Goal: Check status: Check status

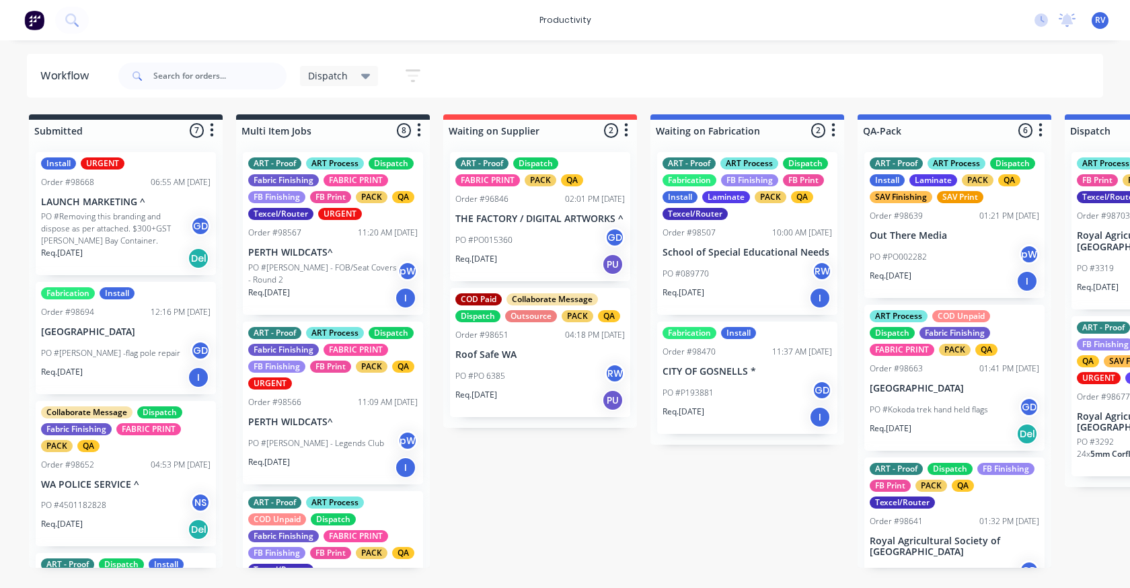
scroll to position [0, 748]
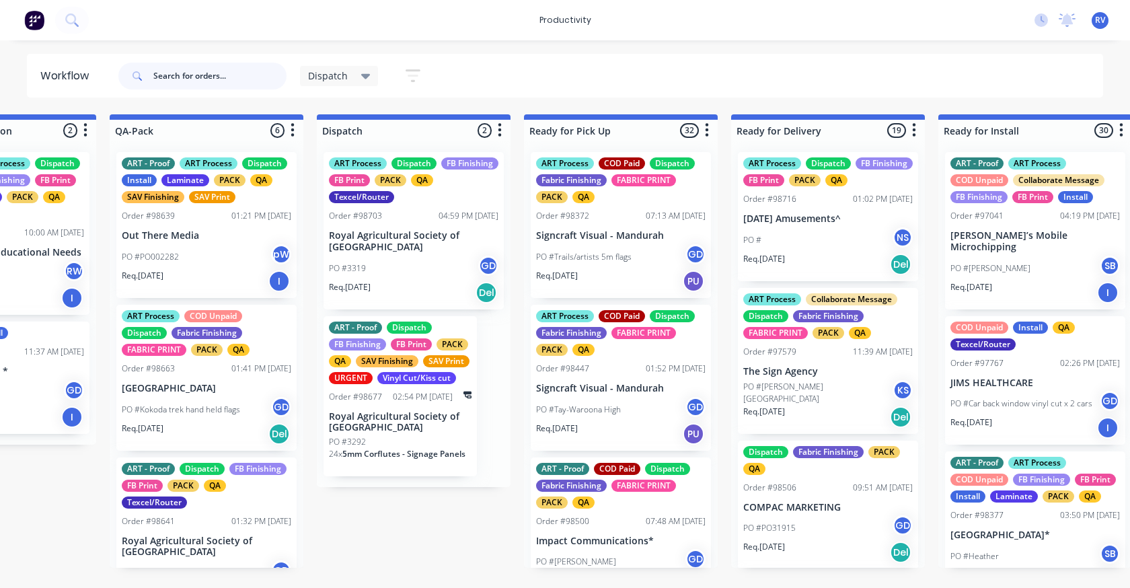
click at [186, 69] on input "text" at bounding box center [219, 76] width 133 height 27
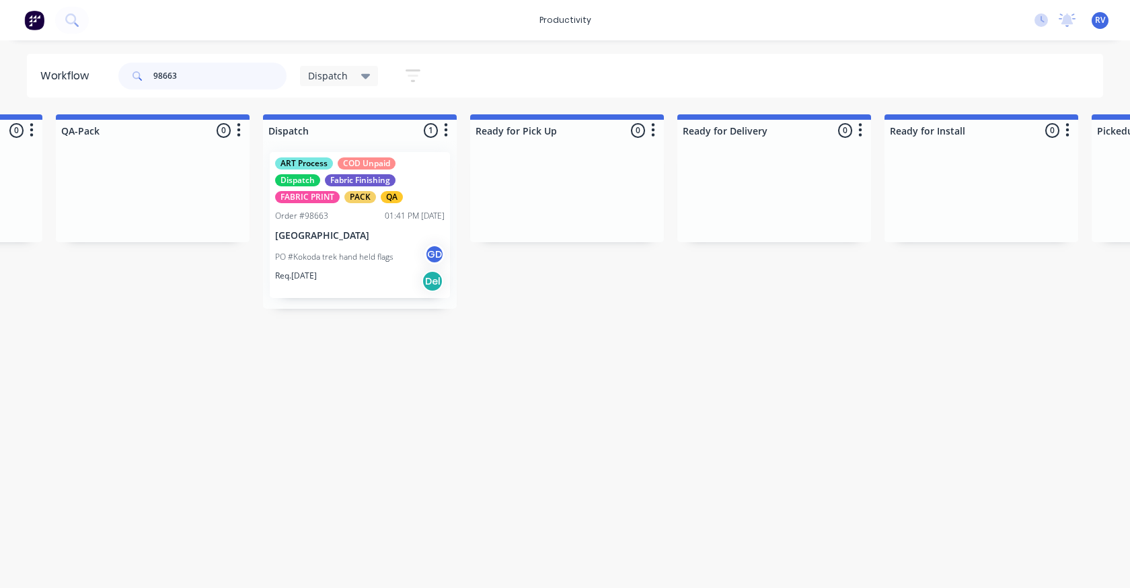
scroll to position [0, 808]
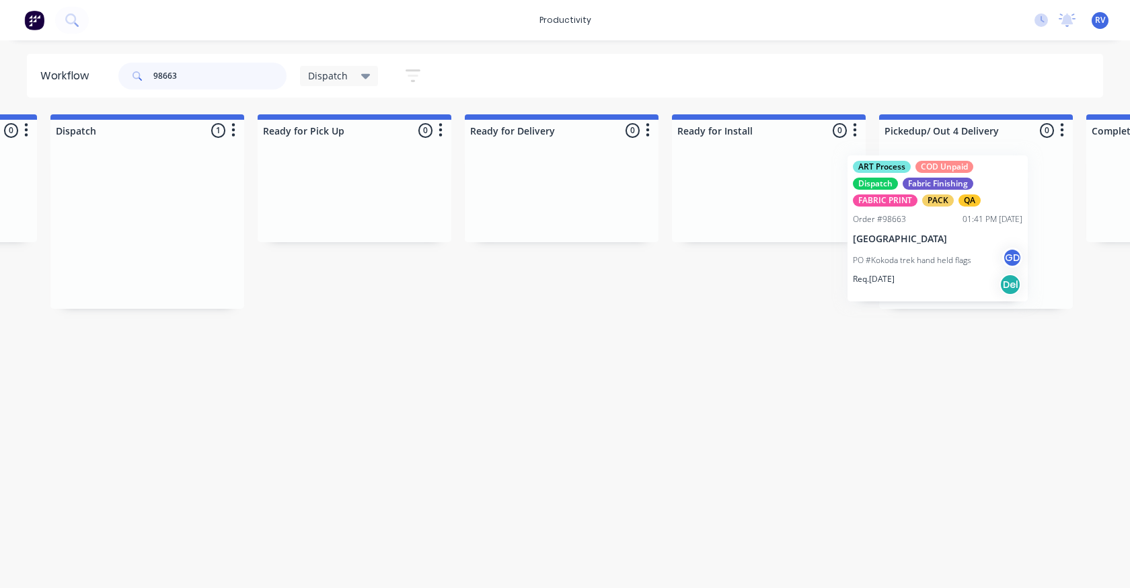
drag, startPoint x: 365, startPoint y: 206, endPoint x: 956, endPoint y: 208, distance: 591.2
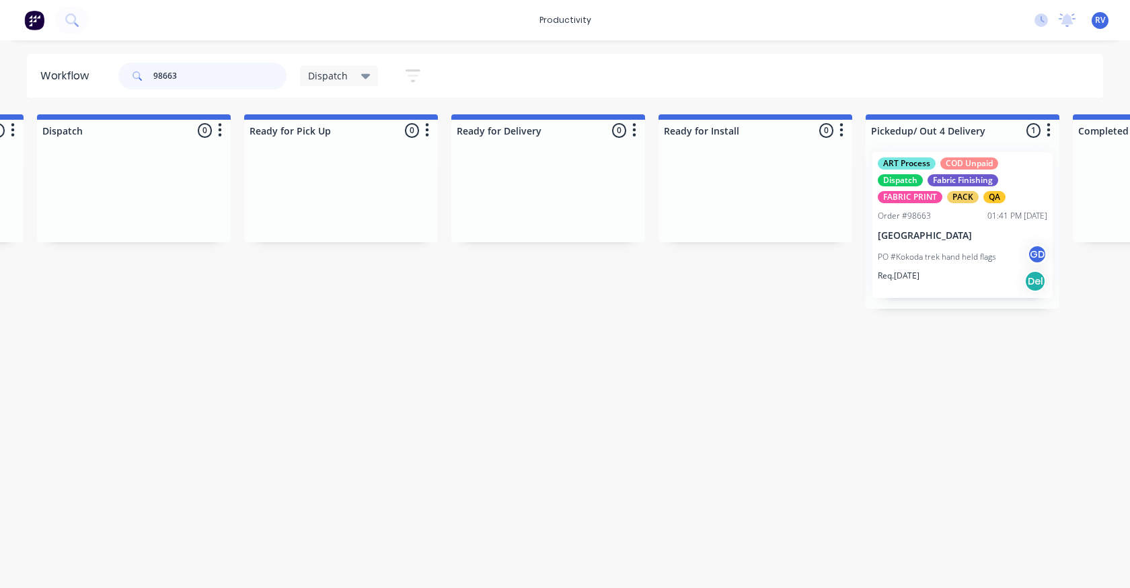
type input "98663"
click at [341, 83] on div "Dispatch" at bounding box center [339, 76] width 79 height 20
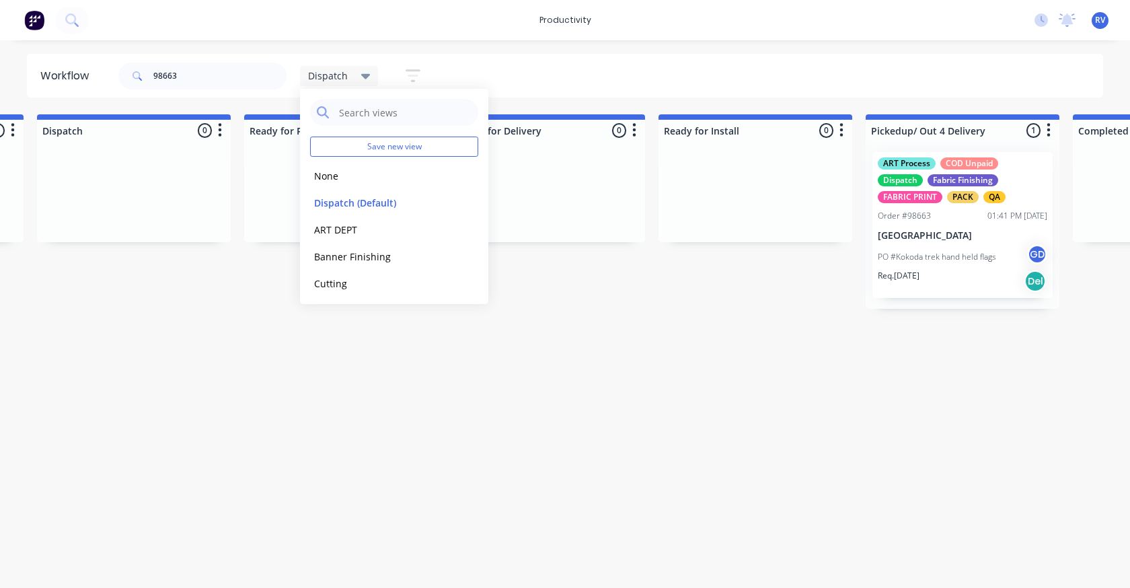
drag, startPoint x: 356, startPoint y: 196, endPoint x: 379, endPoint y: 318, distance: 124.5
click at [356, 196] on button "Dispatch (Default)" at bounding box center [381, 202] width 143 height 15
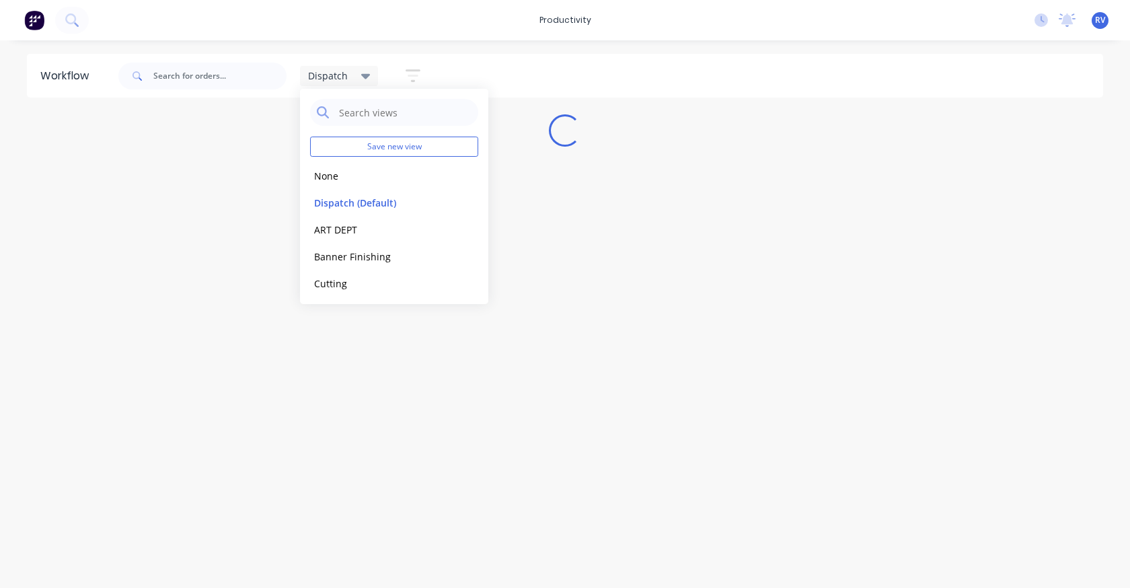
scroll to position [0, 0]
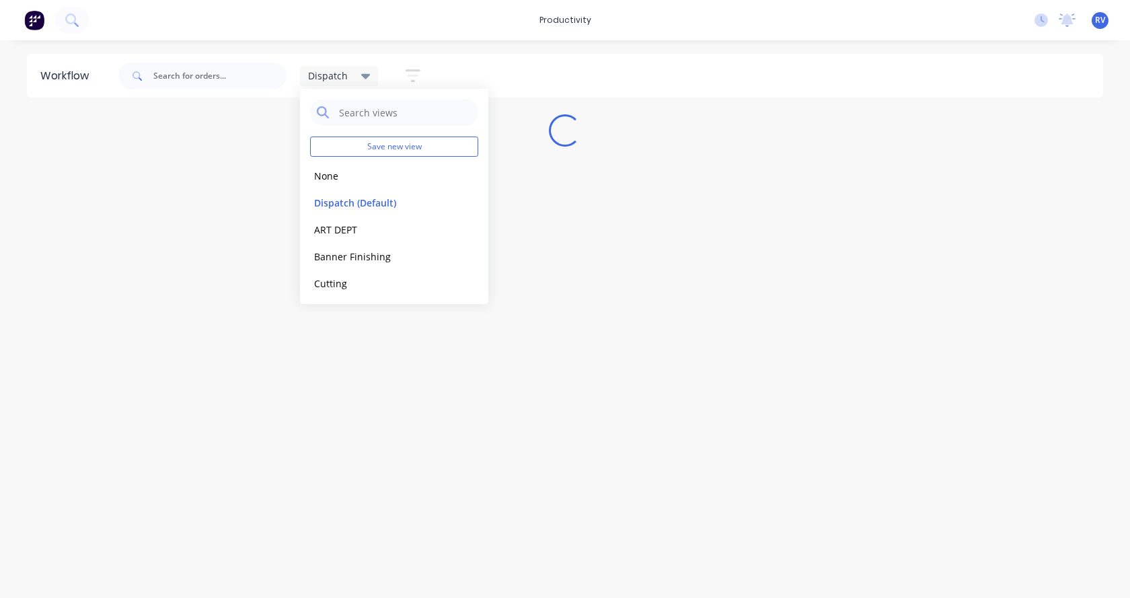
click at [390, 371] on div "Workflow Dispatch Save new view None edit Dispatch (Default) edit ART DEPT edit…" at bounding box center [565, 312] width 1130 height 517
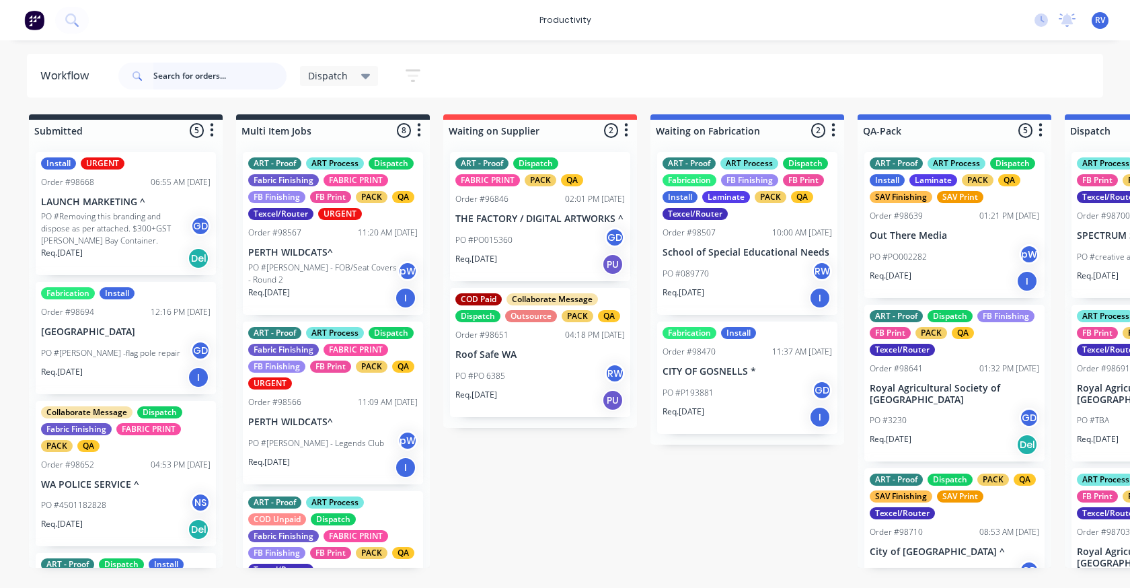
drag, startPoint x: 178, startPoint y: 79, endPoint x: 192, endPoint y: 63, distance: 21.5
click at [178, 78] on input "text" at bounding box center [219, 76] width 133 height 27
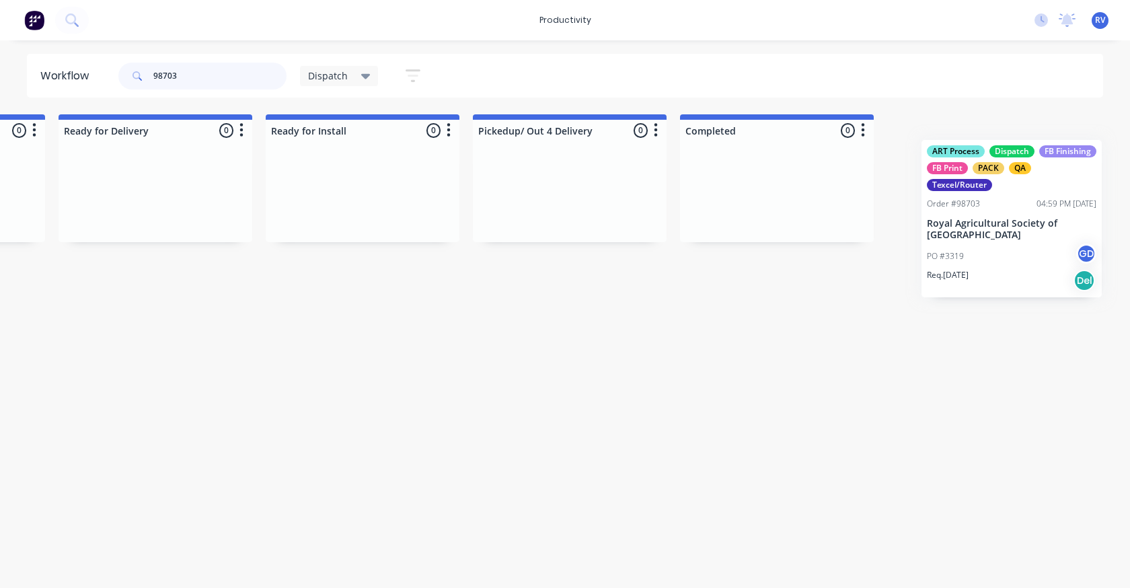
scroll to position [0, 1458]
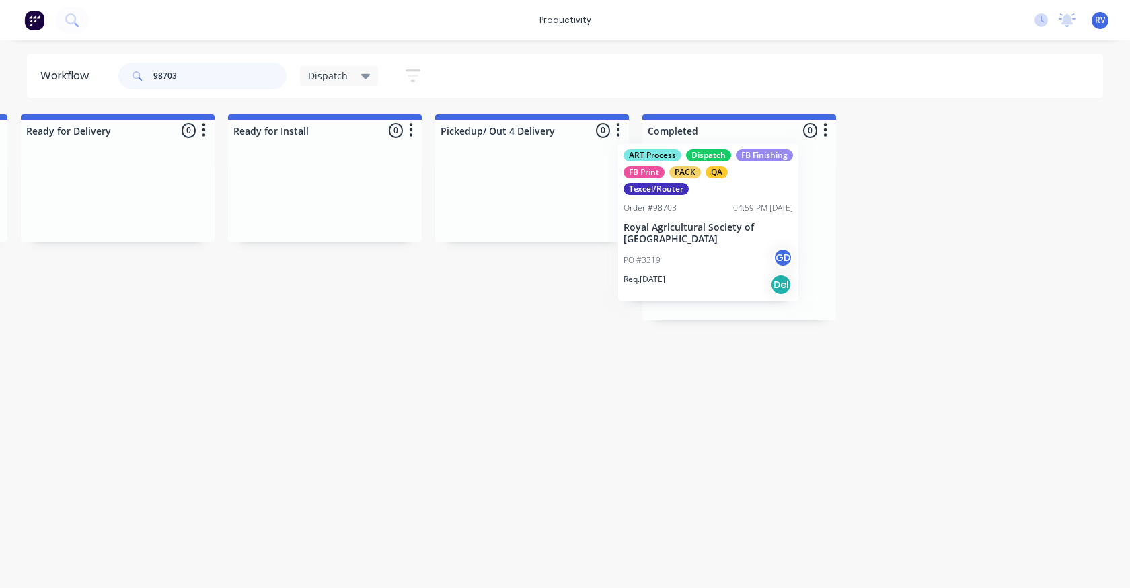
drag, startPoint x: 154, startPoint y: 273, endPoint x: 693, endPoint y: 264, distance: 538.8
click at [693, 264] on div "Submitted 0 Sort By Created date Required date Order number Customer name Most …" at bounding box center [1116, 217] width 5169 height 206
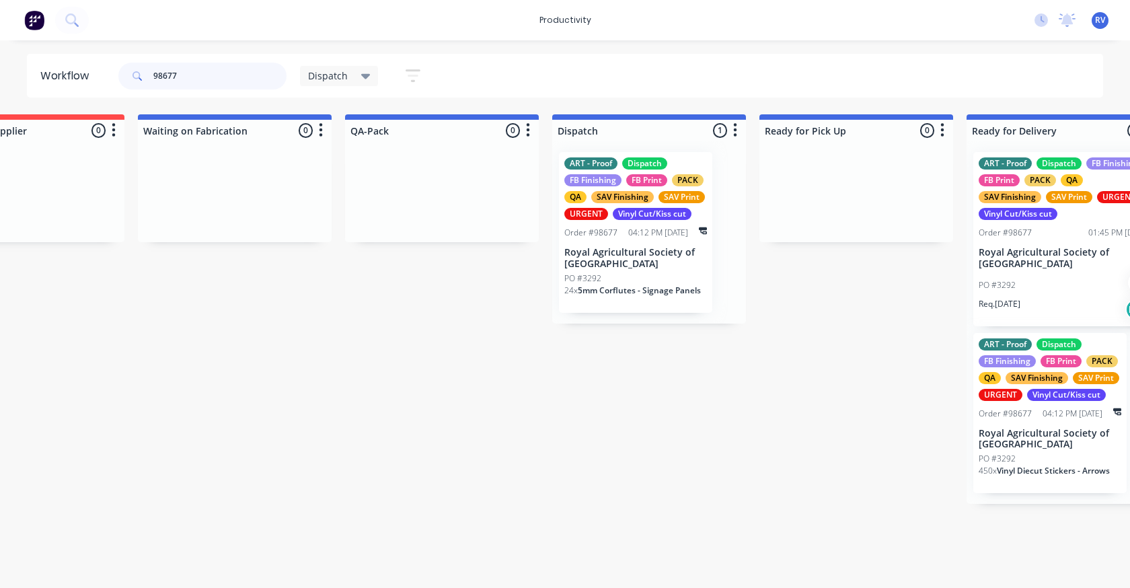
scroll to position [0, 842]
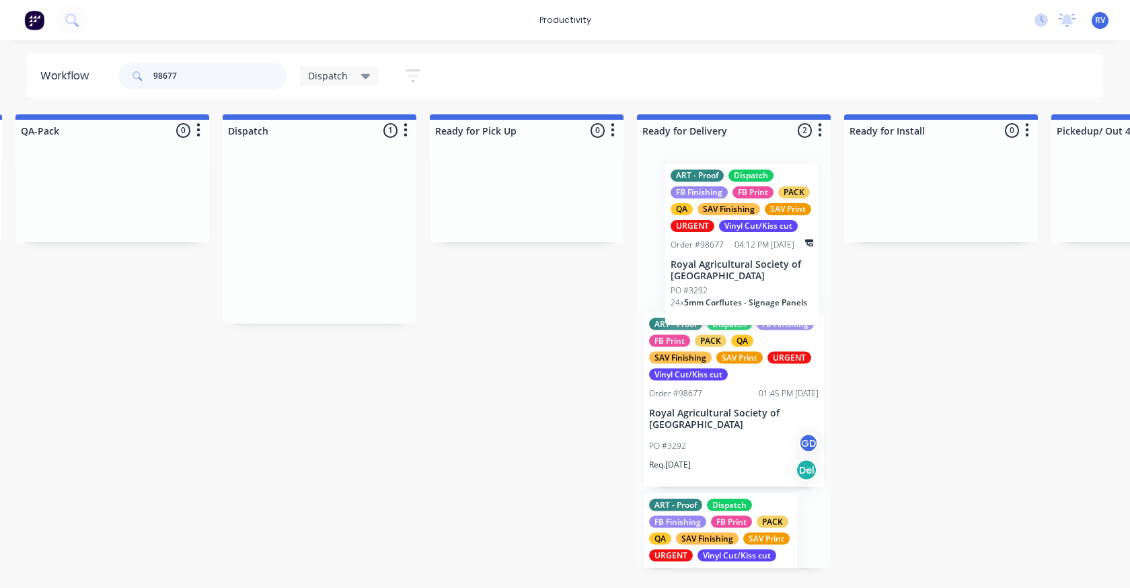
drag, startPoint x: 314, startPoint y: 278, endPoint x: 777, endPoint y: 290, distance: 463.5
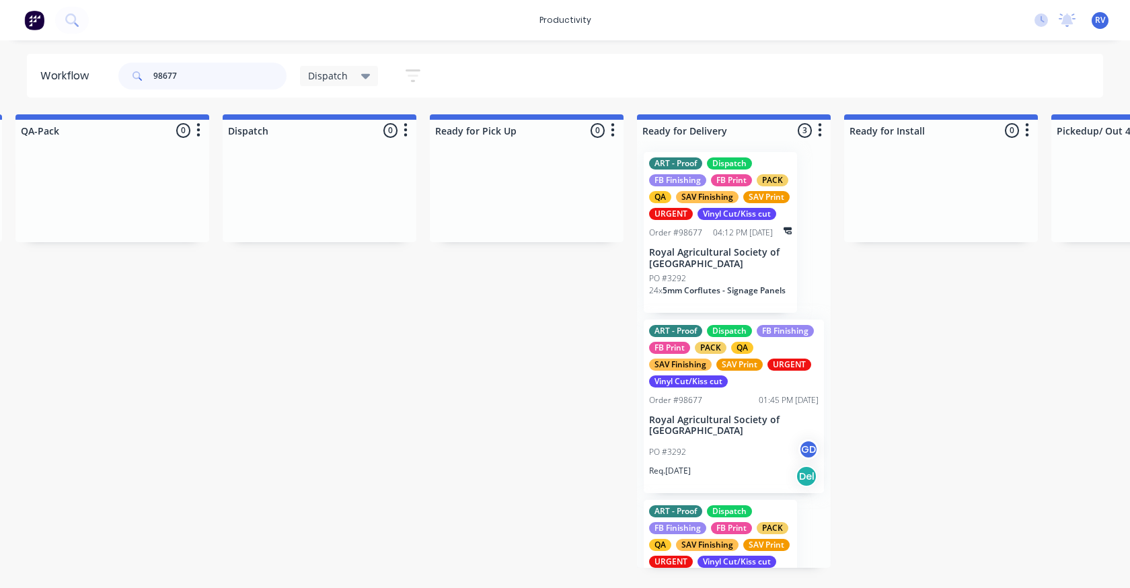
type input "98677"
click at [705, 258] on div "ART - Proof Dispatch FB Finishing FB Print PACK QA SAV Finishing SAV Print URGE…" at bounding box center [720, 232] width 153 height 161
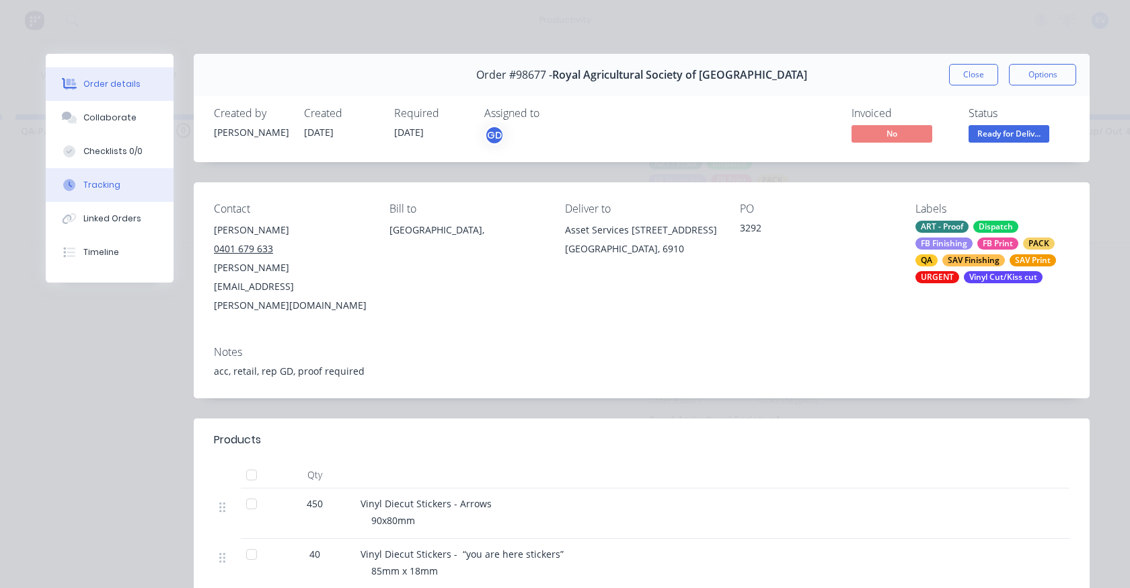
click at [93, 192] on button "Tracking" at bounding box center [110, 185] width 128 height 34
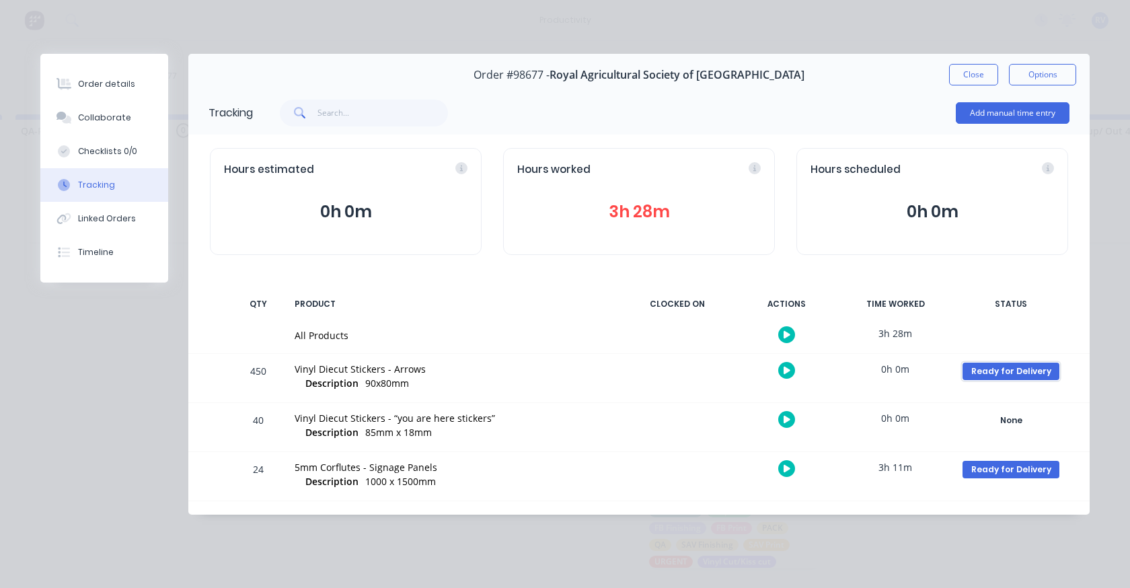
click at [1020, 369] on div "Ready for Delivery" at bounding box center [1010, 371] width 97 height 17
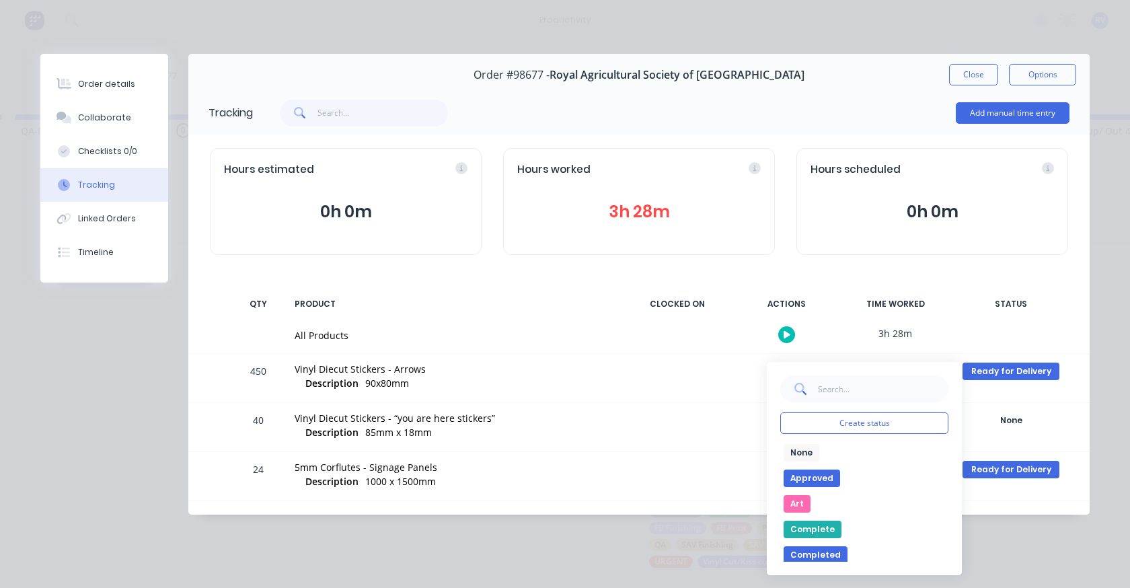
drag, startPoint x: 795, startPoint y: 457, endPoint x: 800, endPoint y: 451, distance: 8.6
click at [798, 455] on button "None" at bounding box center [802, 452] width 36 height 17
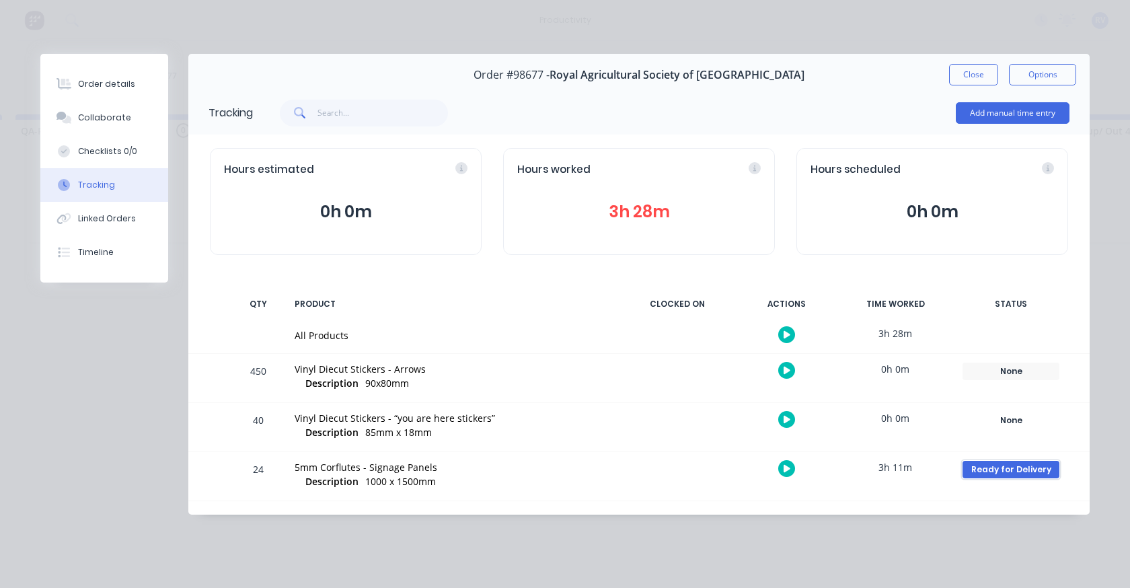
click at [978, 465] on div "Ready for Delivery" at bounding box center [1010, 469] width 97 height 17
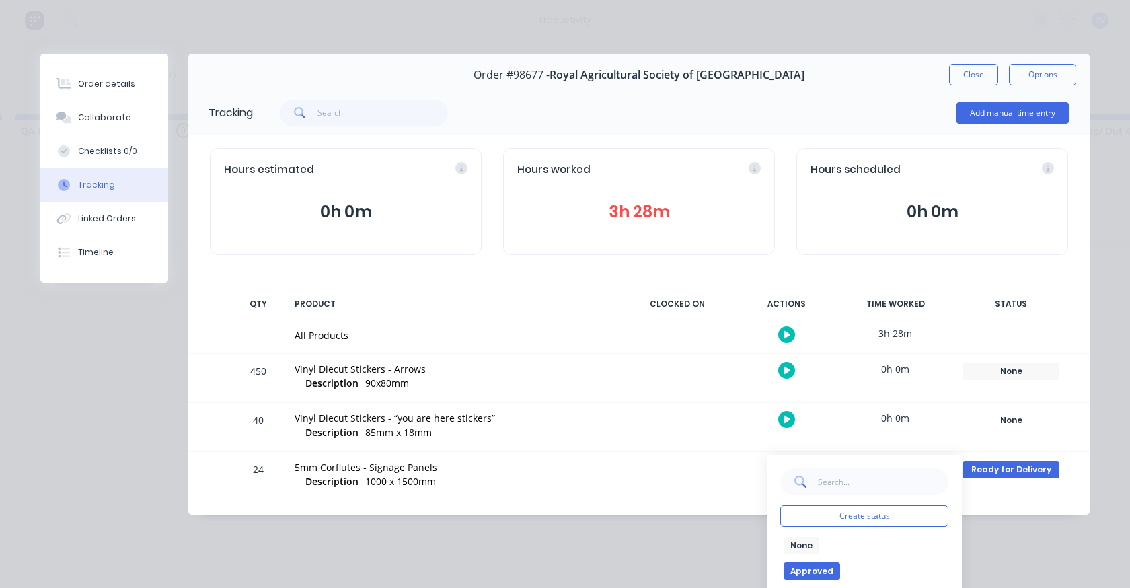
drag, startPoint x: 788, startPoint y: 545, endPoint x: 678, endPoint y: 420, distance: 166.3
click at [788, 543] on button "None" at bounding box center [802, 545] width 36 height 17
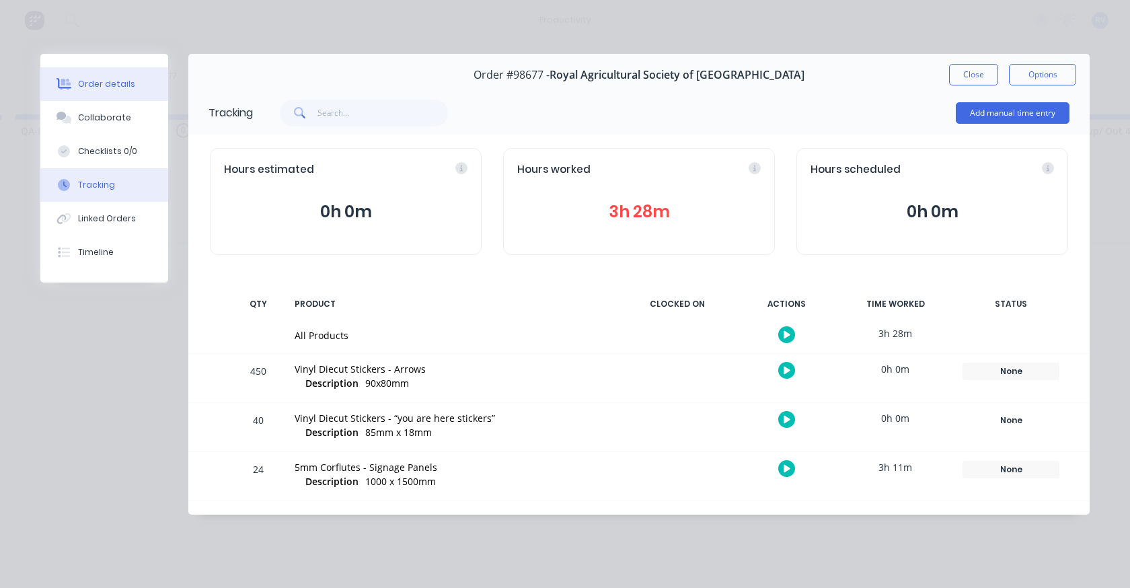
drag, startPoint x: 86, startPoint y: 77, endPoint x: 161, endPoint y: 82, distance: 74.8
click at [88, 77] on button "Order details" at bounding box center [104, 84] width 128 height 34
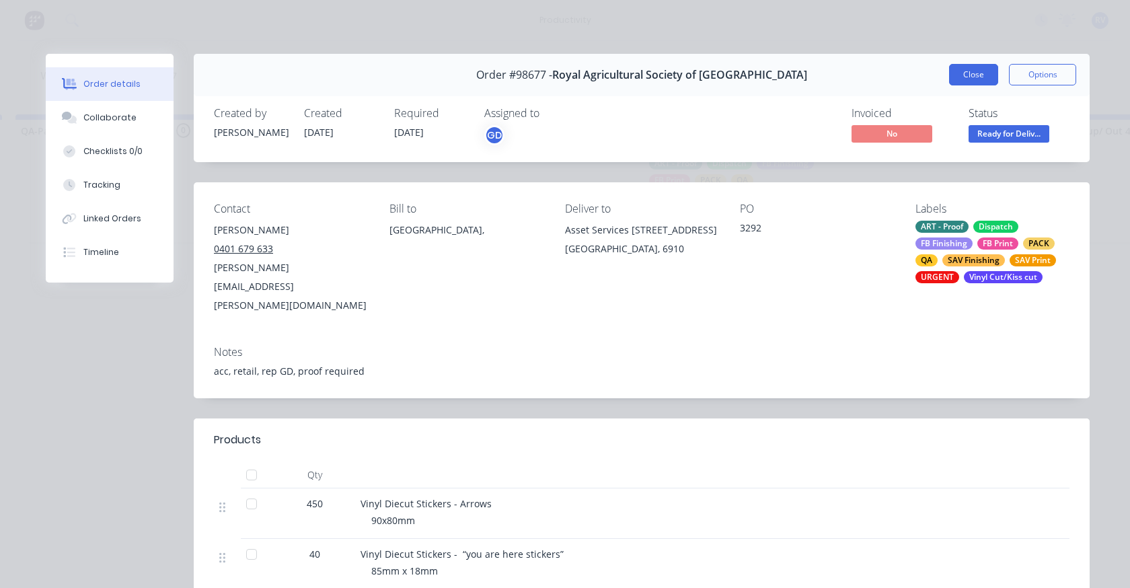
click at [963, 77] on button "Close" at bounding box center [973, 75] width 49 height 22
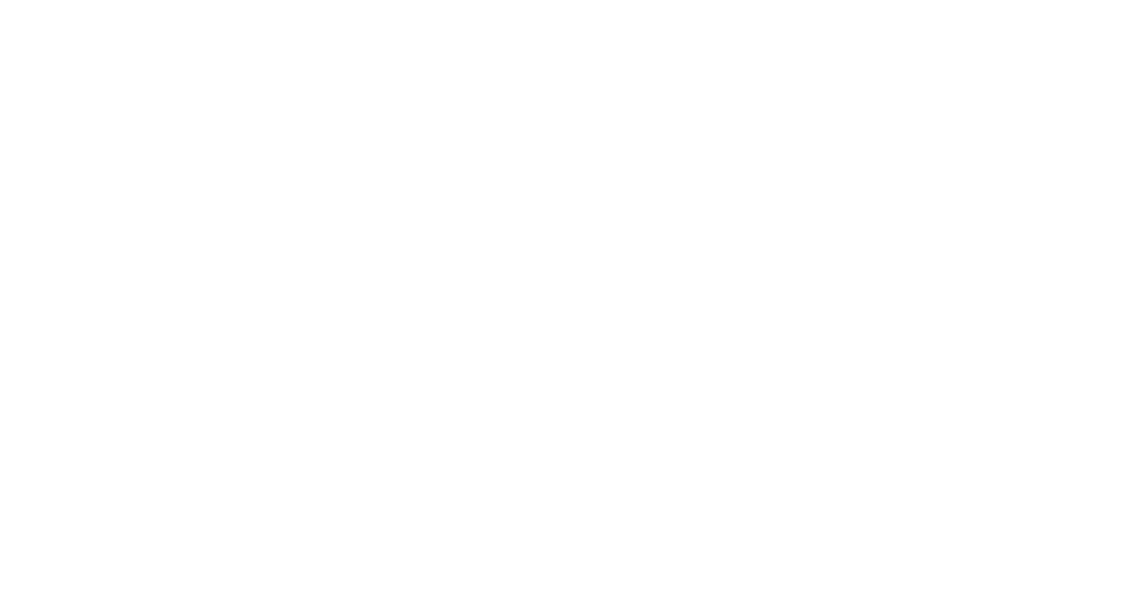
scroll to position [0, 0]
drag, startPoint x: 176, startPoint y: 82, endPoint x: 141, endPoint y: 62, distance: 40.4
click at [167, 0] on html at bounding box center [565, 0] width 1130 height 0
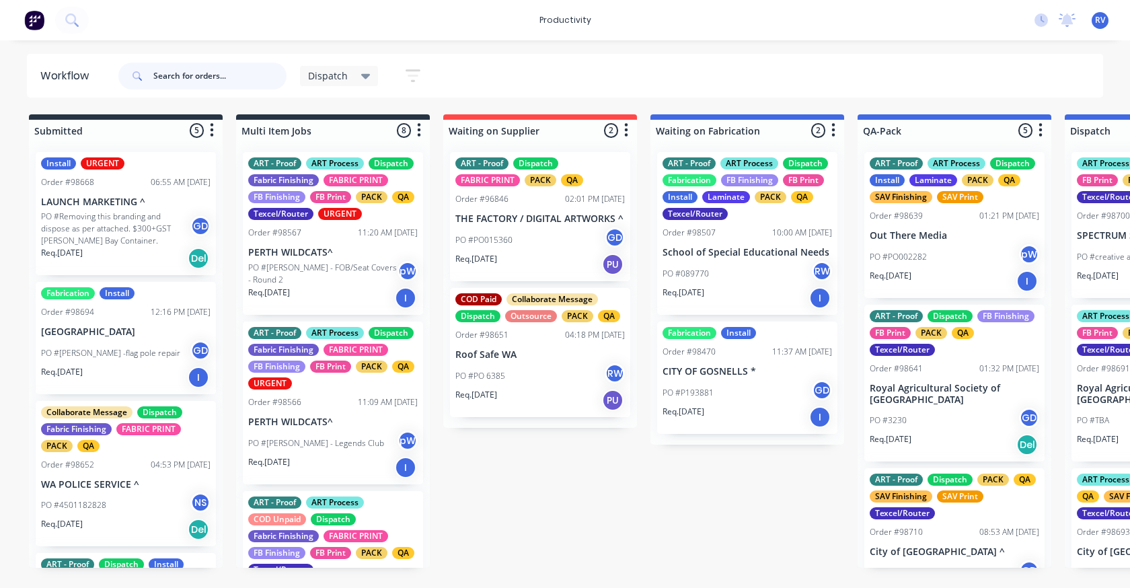
click at [186, 74] on input "text" at bounding box center [219, 76] width 133 height 27
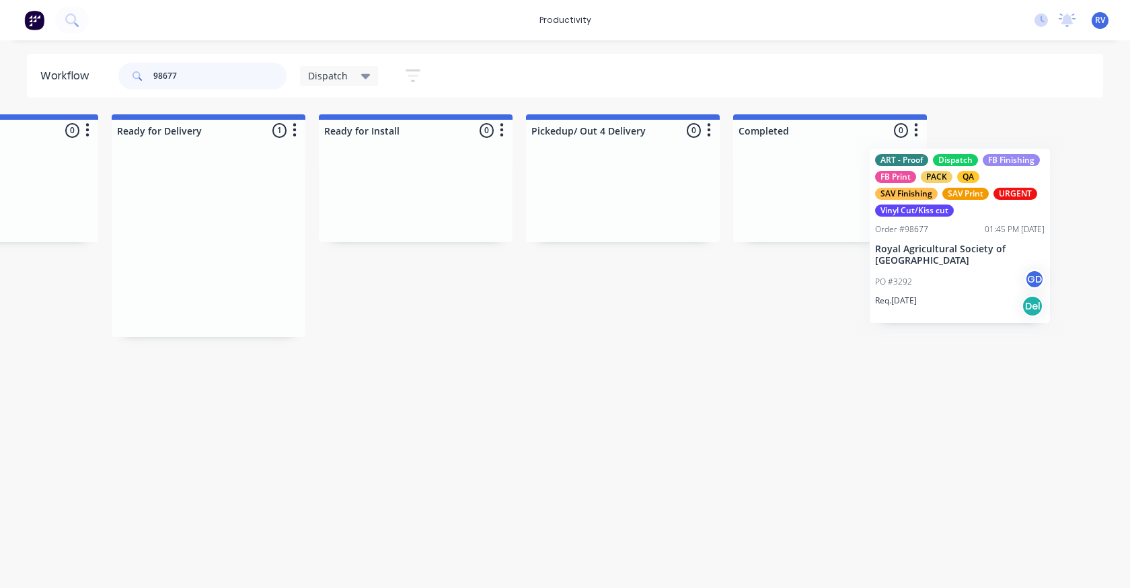
drag, startPoint x: 586, startPoint y: 215, endPoint x: 884, endPoint y: 206, distance: 298.8
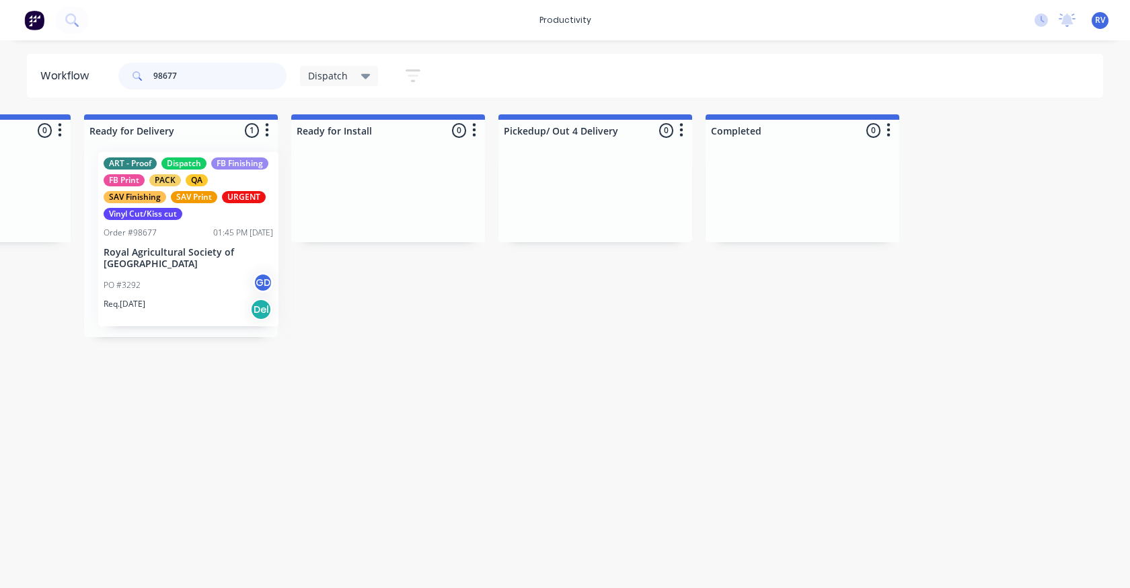
scroll to position [0, 1391]
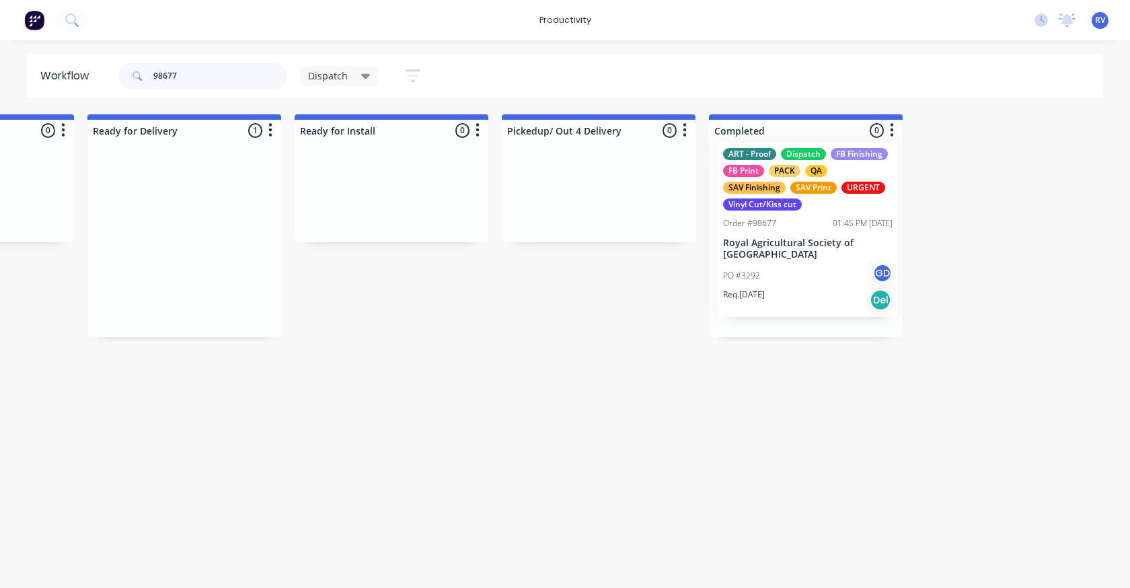
drag, startPoint x: 183, startPoint y: 224, endPoint x: 788, endPoint y: 147, distance: 609.5
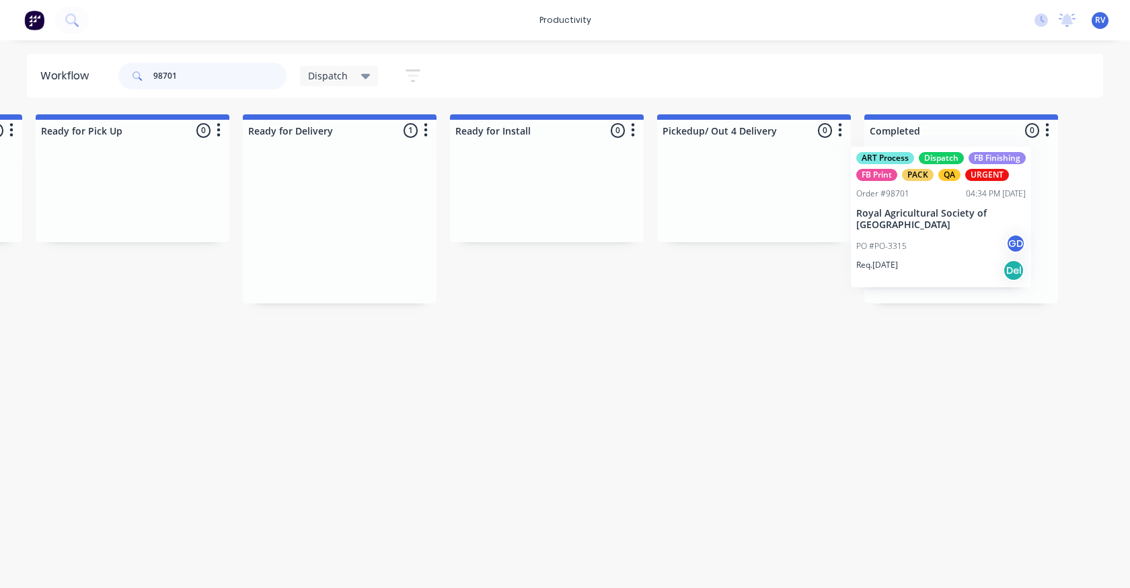
scroll to position [0, 1266]
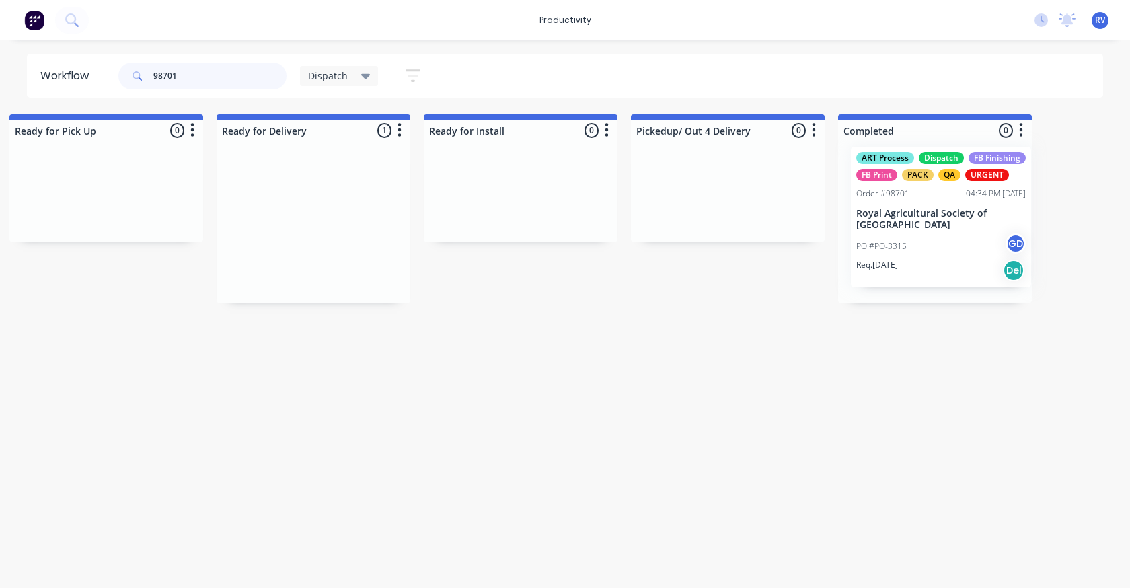
drag, startPoint x: 420, startPoint y: 263, endPoint x: 948, endPoint y: 258, distance: 528.6
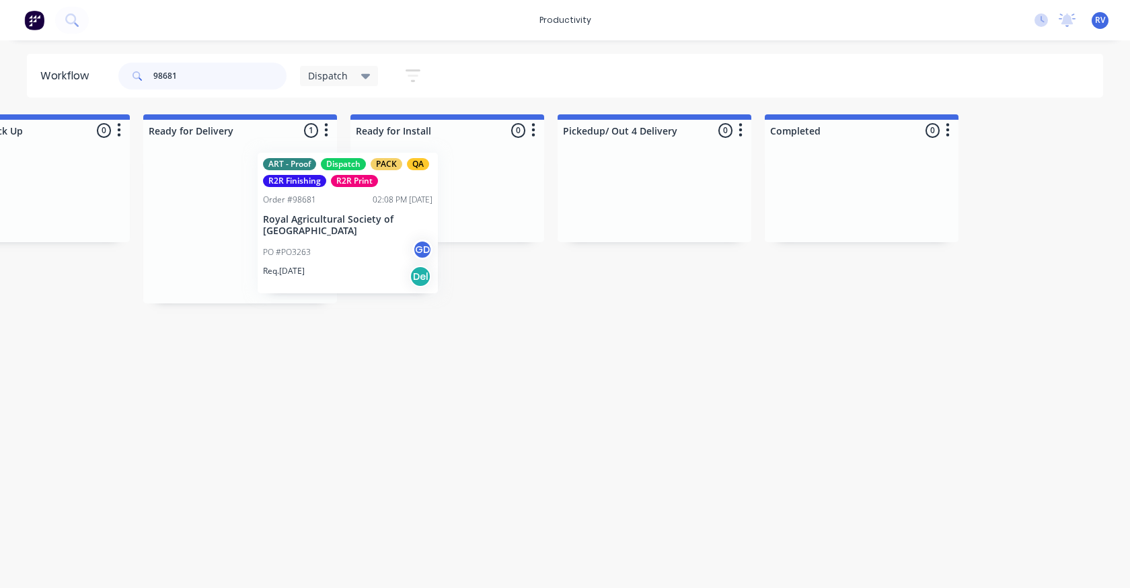
scroll to position [0, 1334]
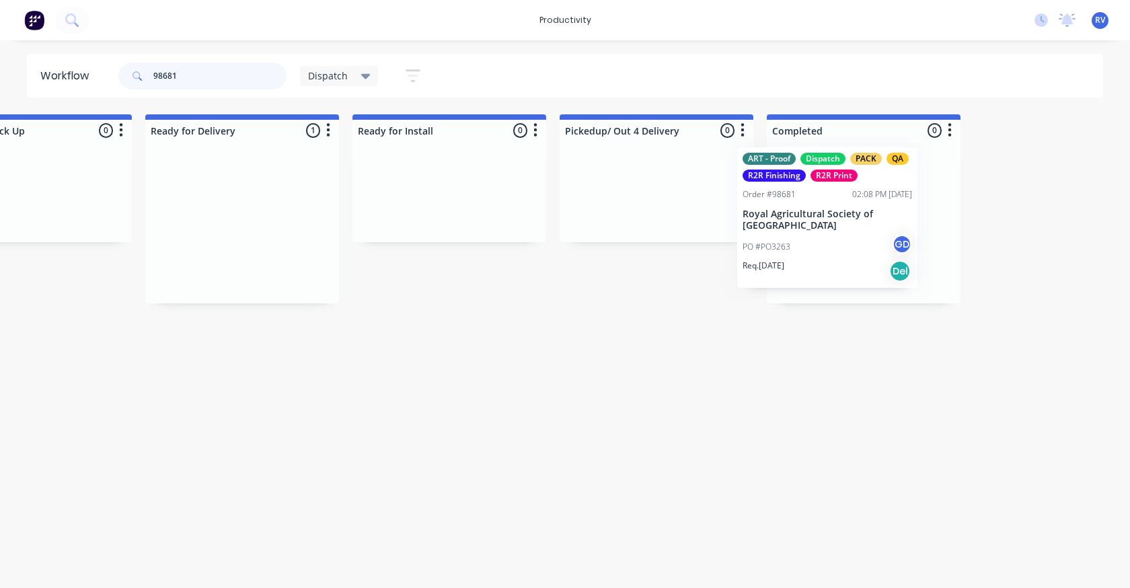
drag, startPoint x: 287, startPoint y: 182, endPoint x: 840, endPoint y: 157, distance: 554.1
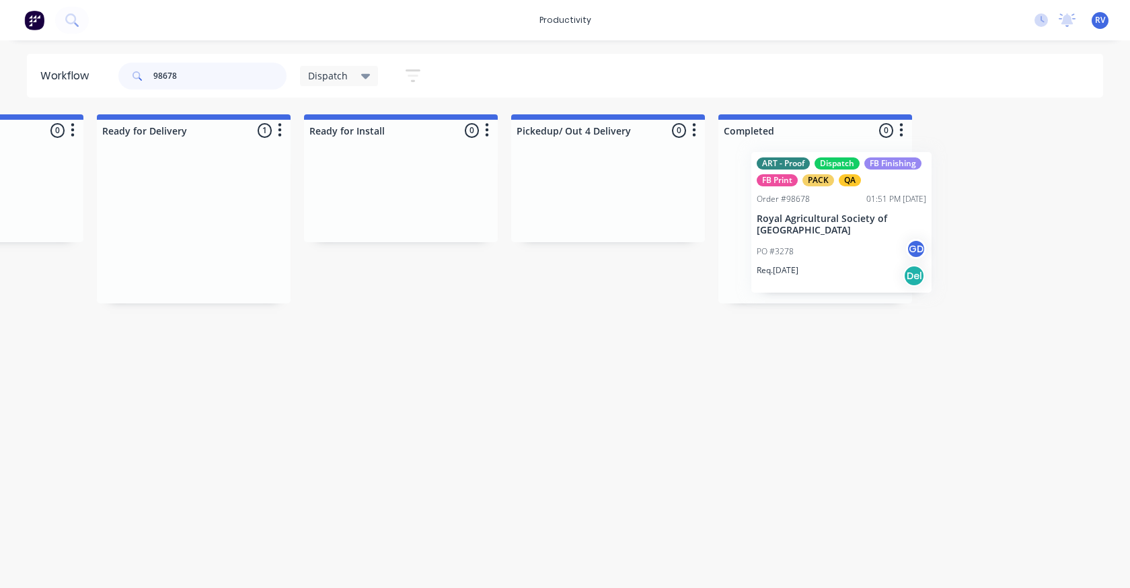
scroll to position [0, 1391]
drag, startPoint x: 346, startPoint y: 248, endPoint x: 803, endPoint y: 245, distance: 457.3
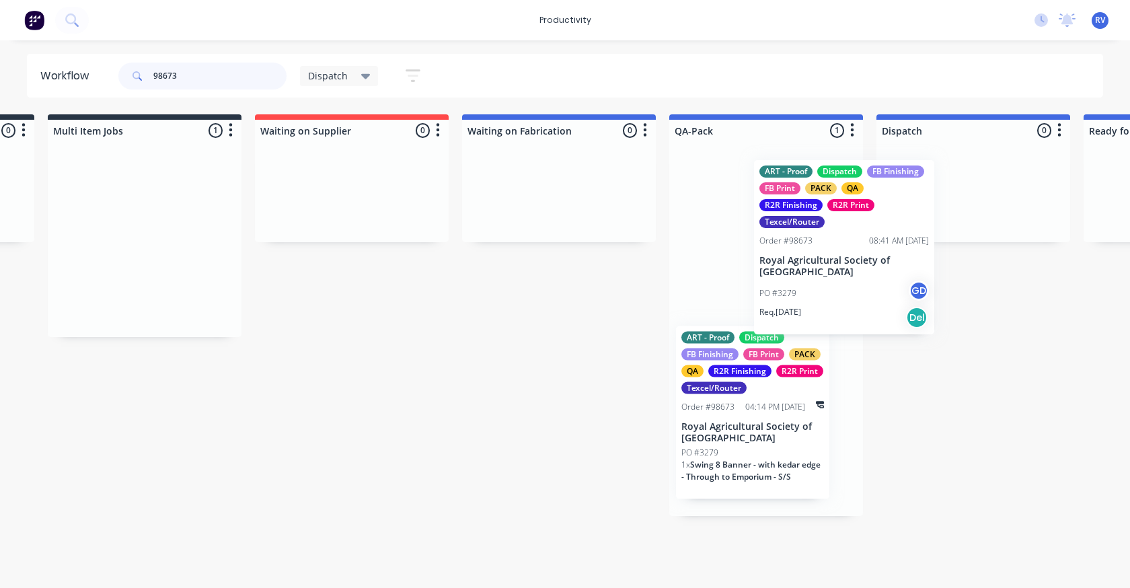
scroll to position [0, 206]
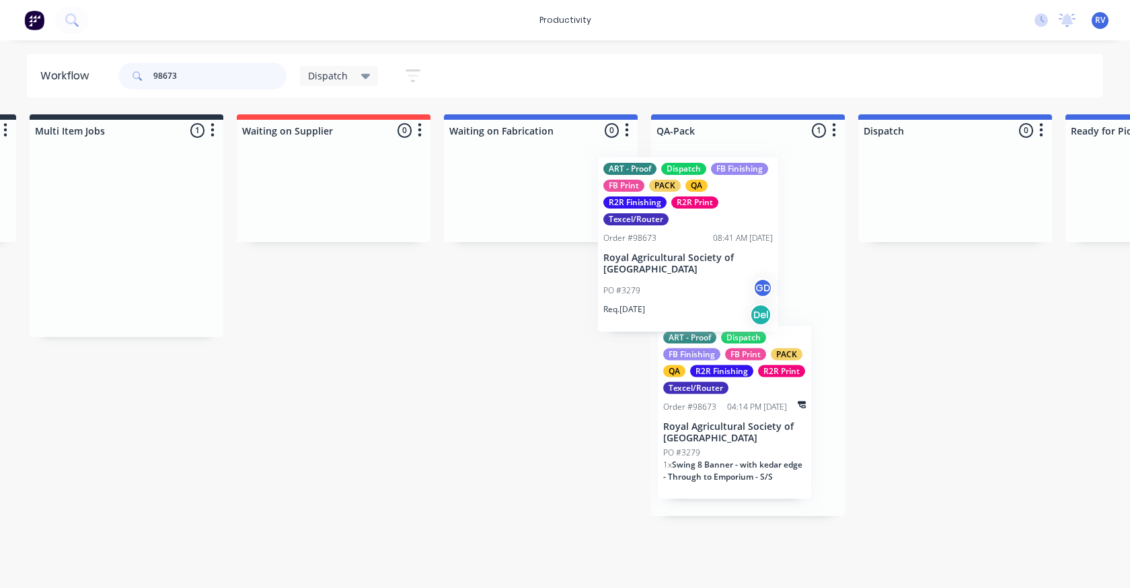
drag, startPoint x: 300, startPoint y: 287, endPoint x: 708, endPoint y: 272, distance: 408.5
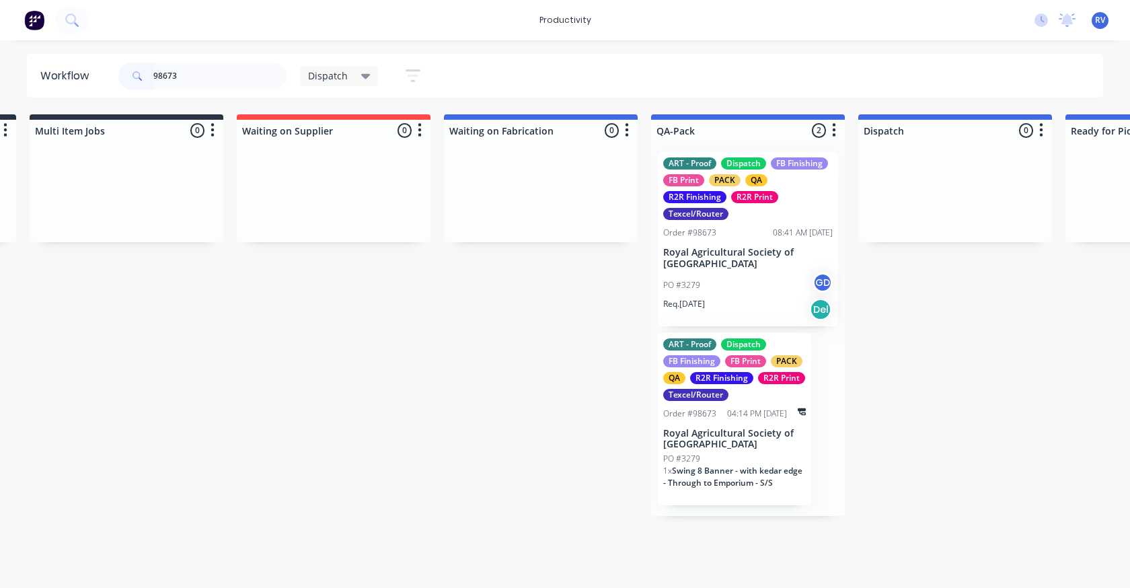
click at [716, 293] on div "PO #3279 GD" at bounding box center [747, 285] width 169 height 26
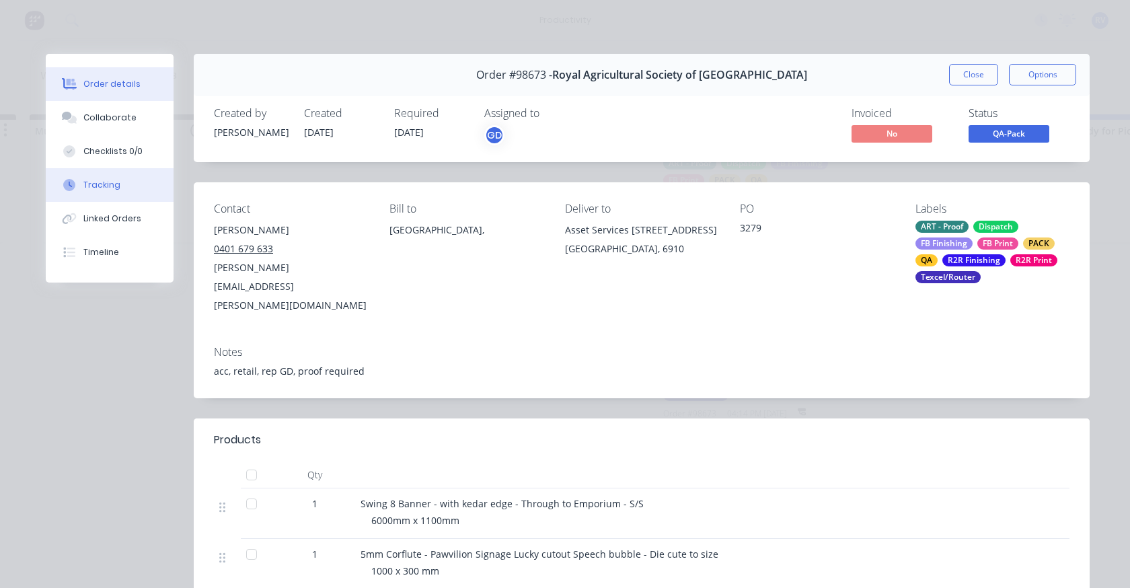
click at [83, 189] on div "Tracking" at bounding box center [101, 185] width 37 height 12
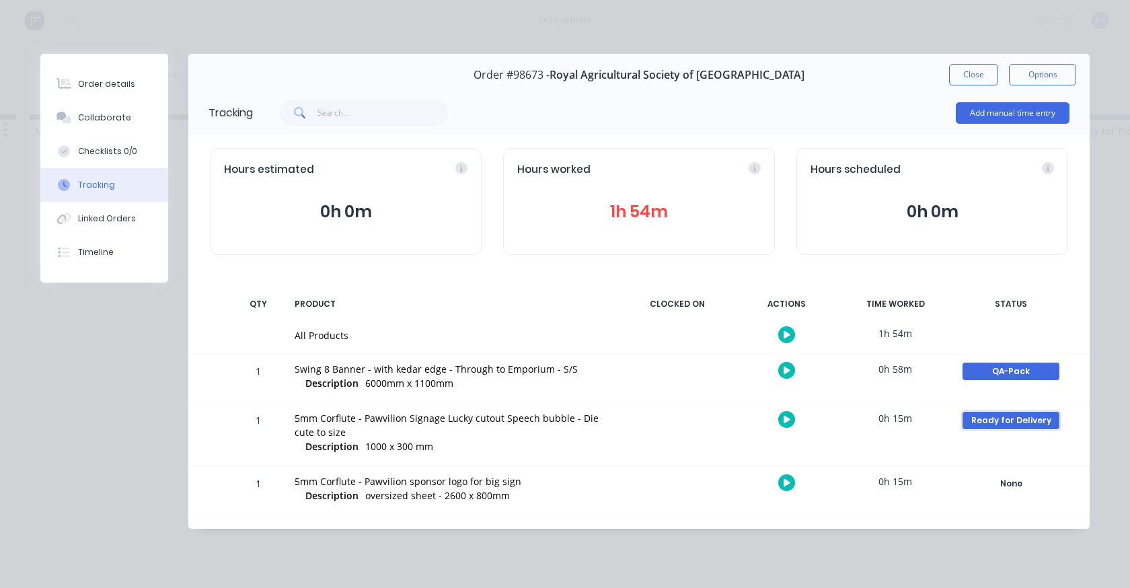
click at [981, 420] on div "Ready for Delivery" at bounding box center [1010, 420] width 97 height 17
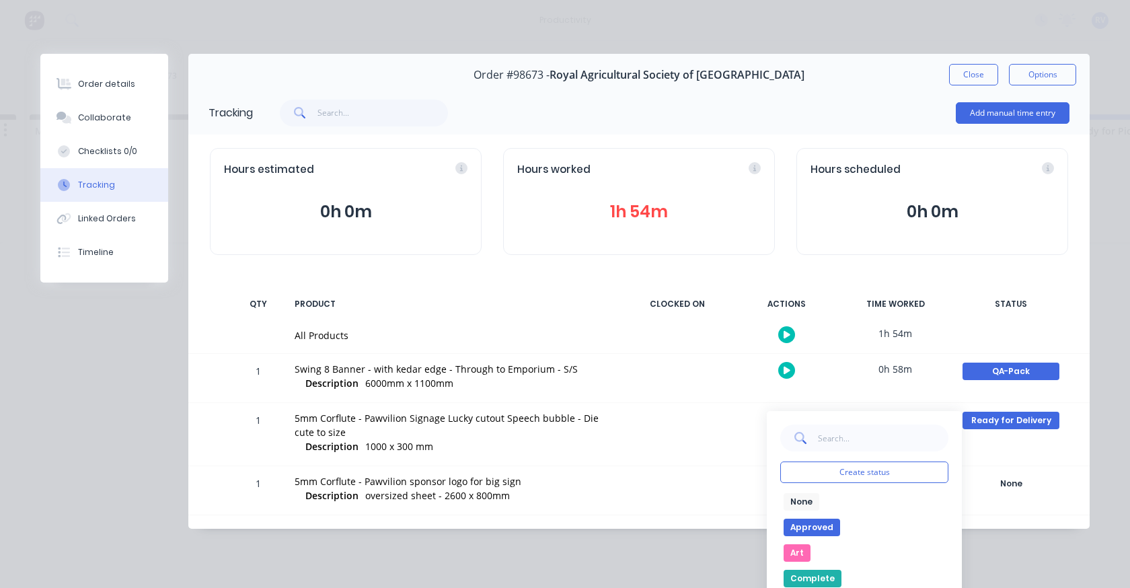
drag, startPoint x: 790, startPoint y: 504, endPoint x: 813, endPoint y: 488, distance: 28.5
click at [796, 498] on button "None" at bounding box center [802, 501] width 36 height 17
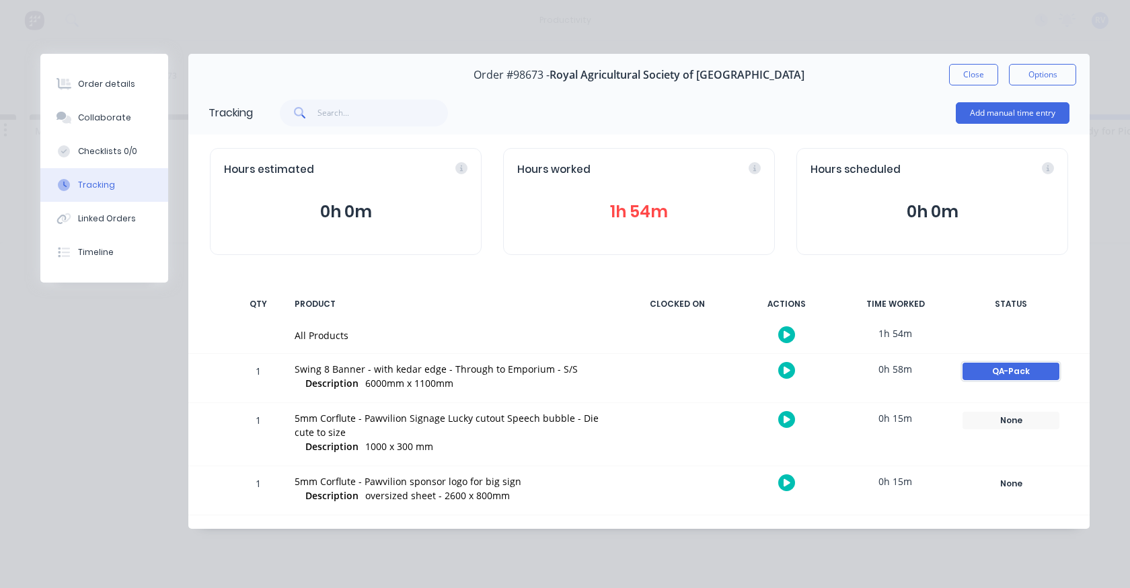
drag, startPoint x: 989, startPoint y: 375, endPoint x: 977, endPoint y: 374, distance: 12.1
click at [977, 374] on div "QA-Pack" at bounding box center [1010, 371] width 97 height 17
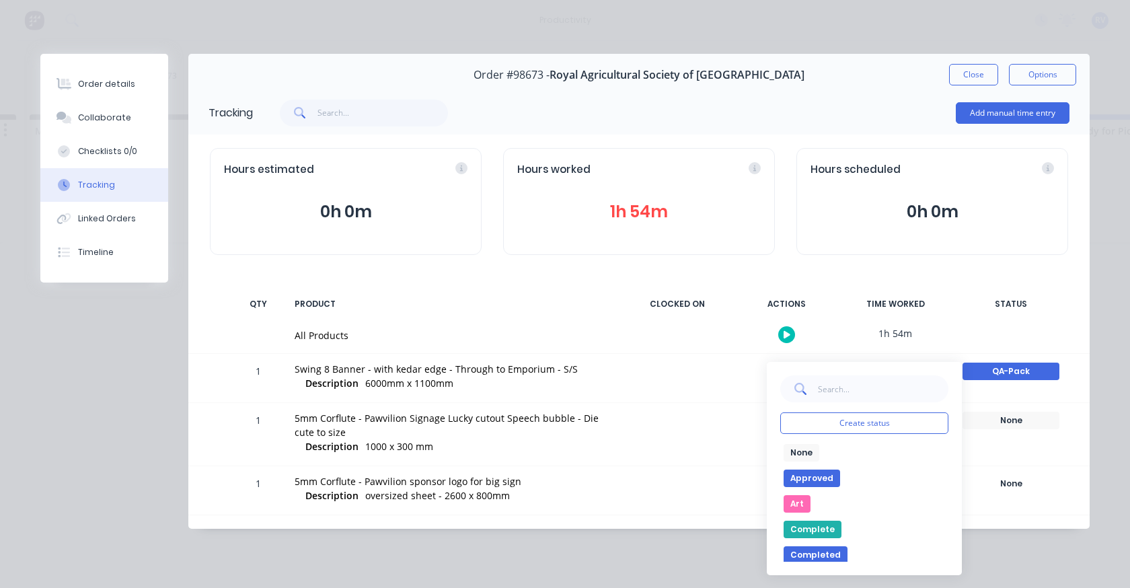
click at [798, 454] on button "None" at bounding box center [802, 452] width 36 height 17
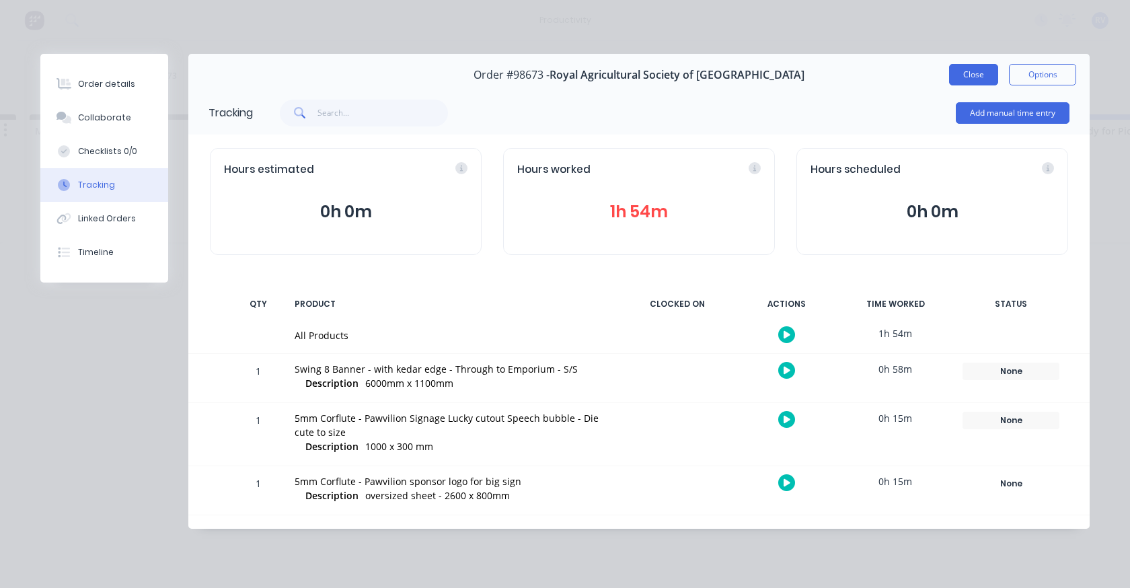
click at [972, 81] on button "Close" at bounding box center [973, 75] width 49 height 22
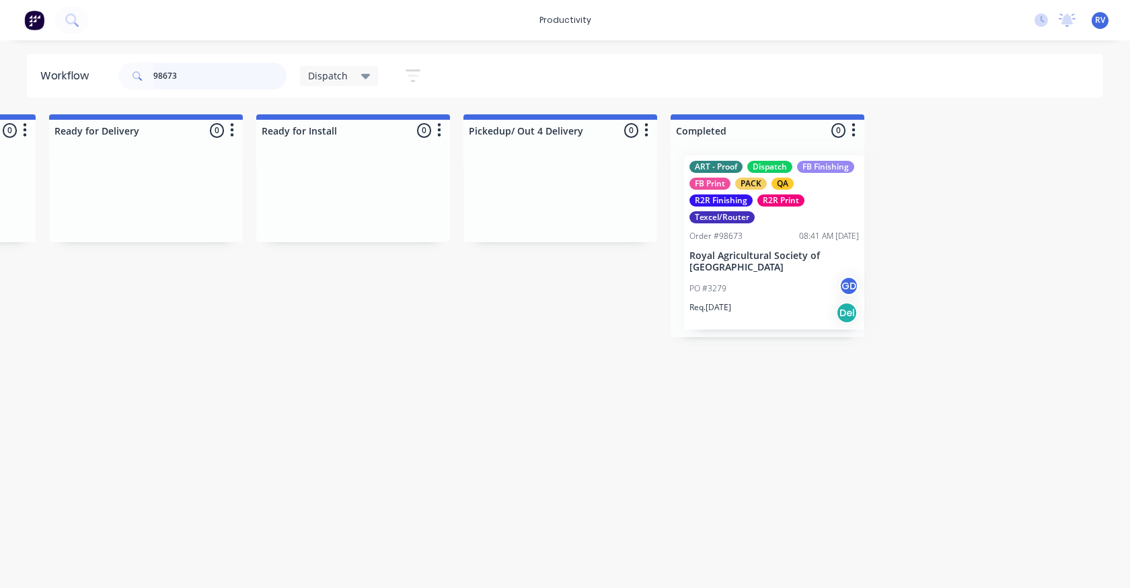
scroll to position [0, 1452]
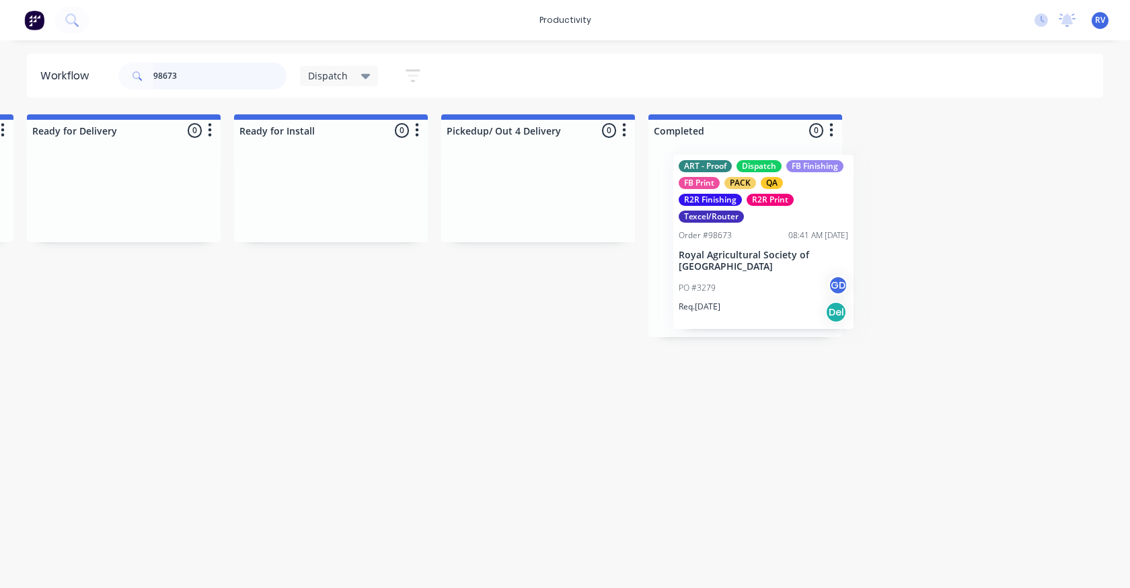
drag, startPoint x: 668, startPoint y: 223, endPoint x: 701, endPoint y: 174, distance: 59.5
click at [685, 221] on div "Submitted 0 Sort By Created date Required date Order number Customer name Most …" at bounding box center [1122, 225] width 5169 height 223
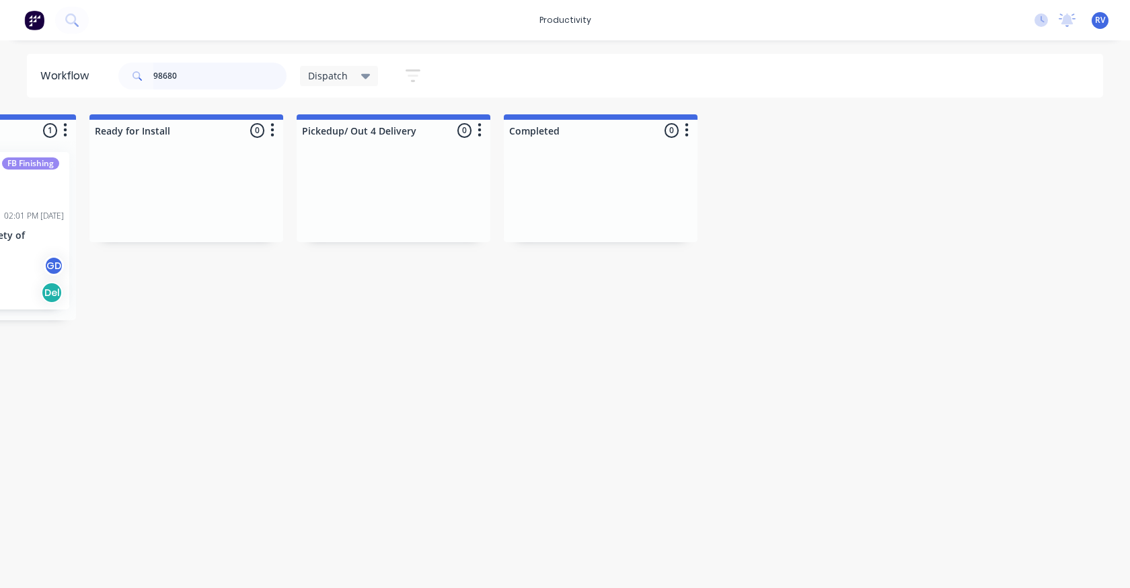
scroll to position [0, 1848]
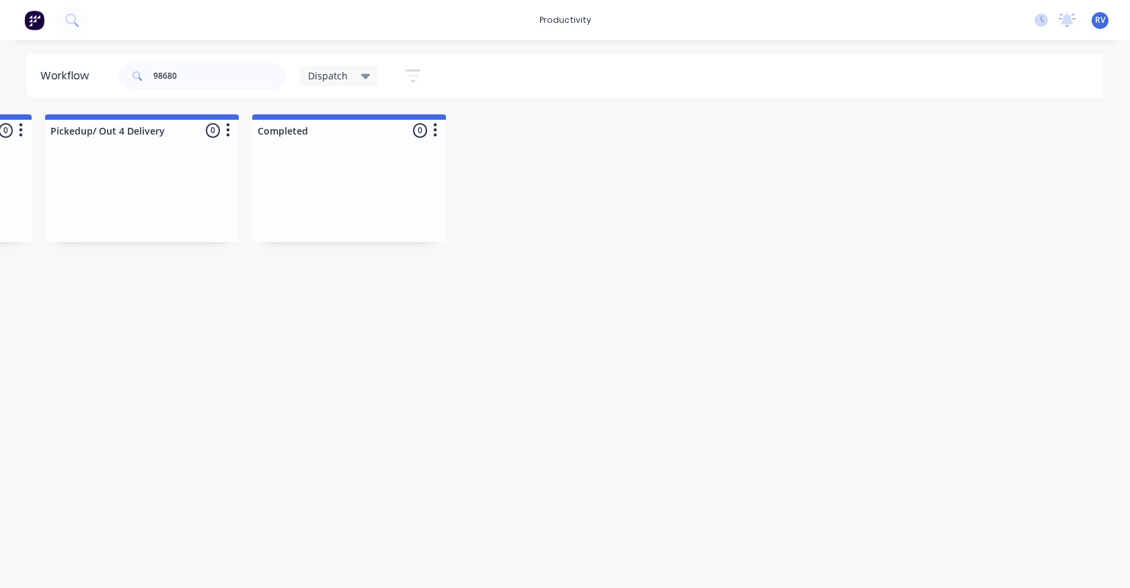
drag, startPoint x: 523, startPoint y: 587, endPoint x: 459, endPoint y: 587, distance: 64.6
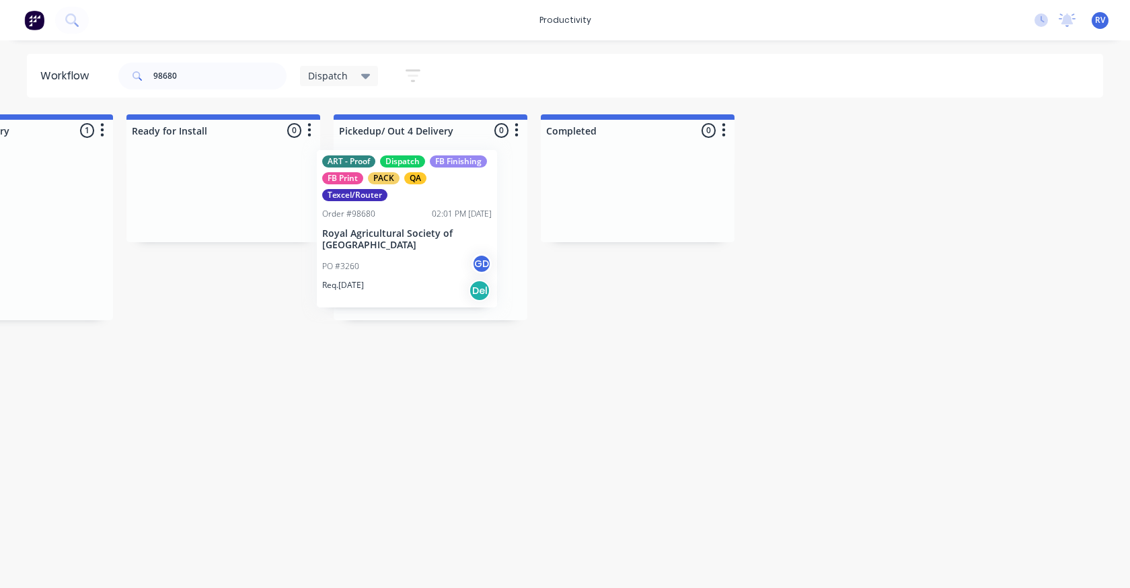
scroll to position [0, 1559]
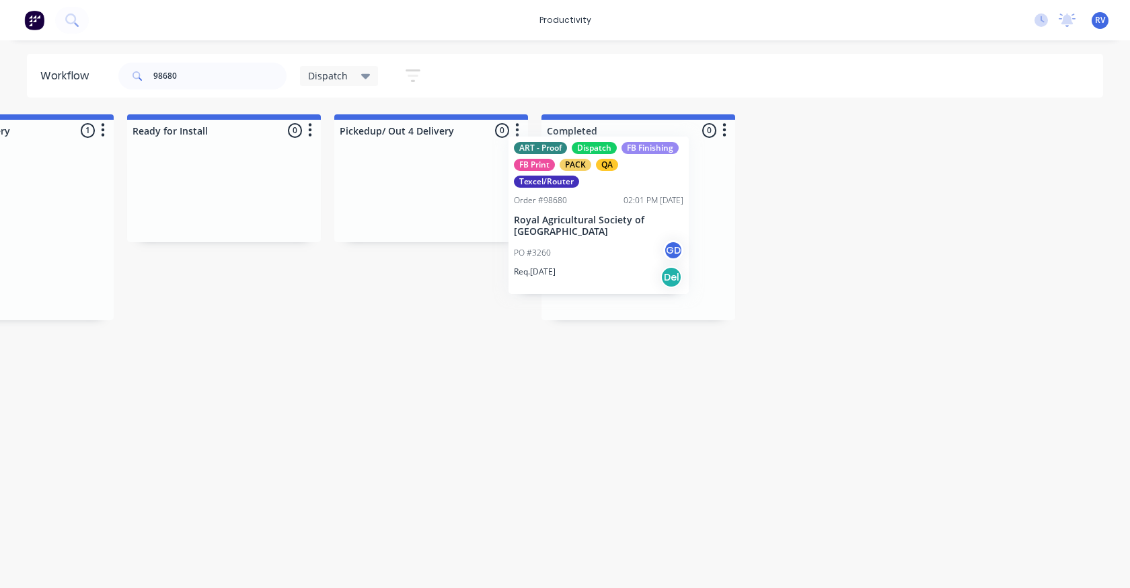
drag, startPoint x: 46, startPoint y: 226, endPoint x: 638, endPoint y: 211, distance: 591.4
click at [638, 211] on div "Submitted 0 Sort By Created date Required date Order number Customer name Most …" at bounding box center [1015, 217] width 5169 height 206
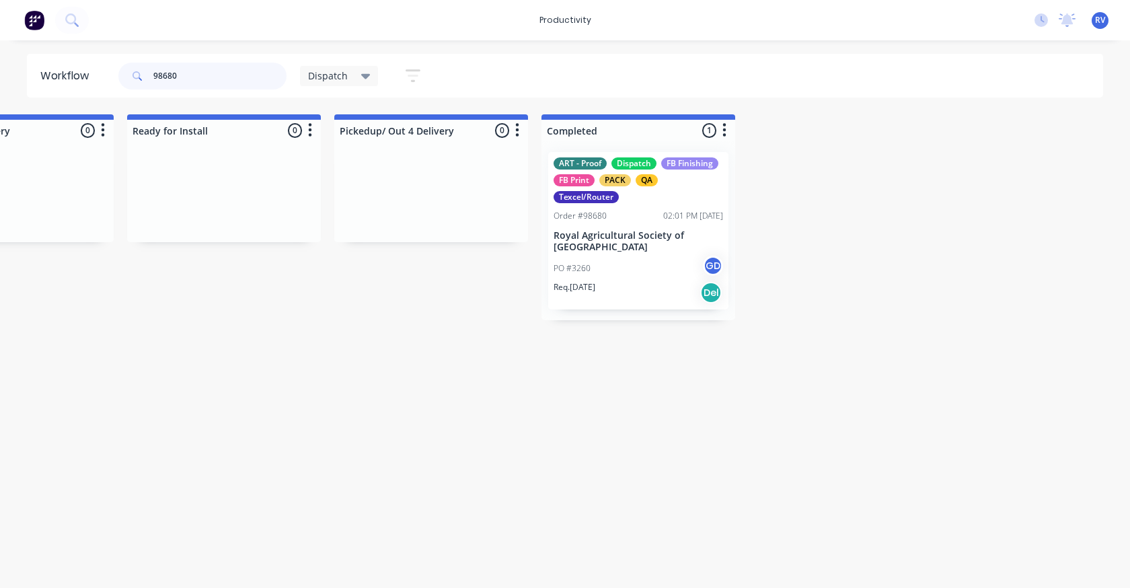
click at [247, 86] on input "98680" at bounding box center [219, 76] width 133 height 27
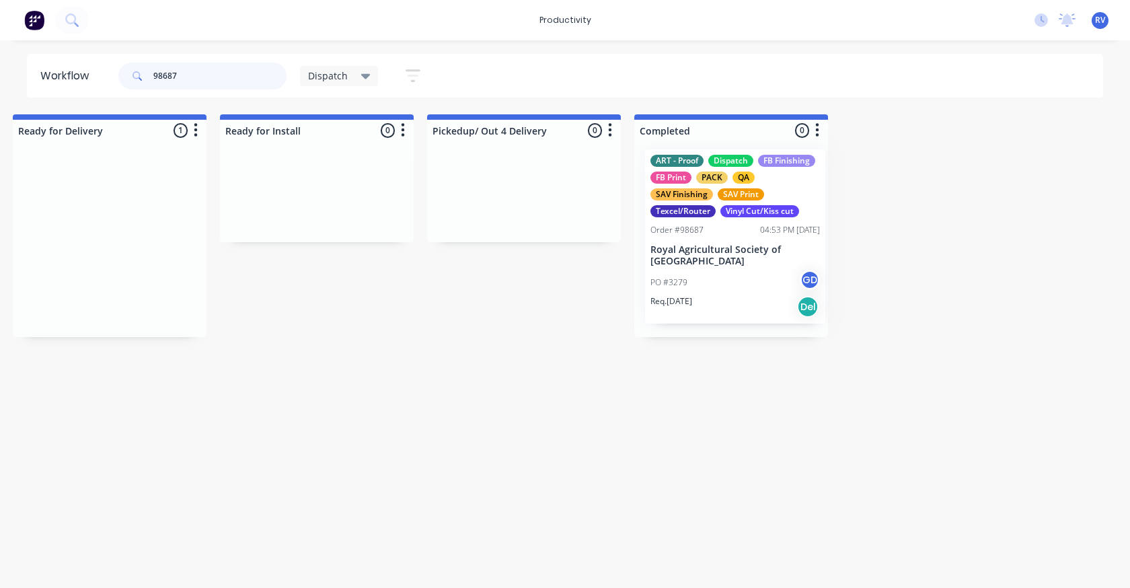
scroll to position [0, 1467]
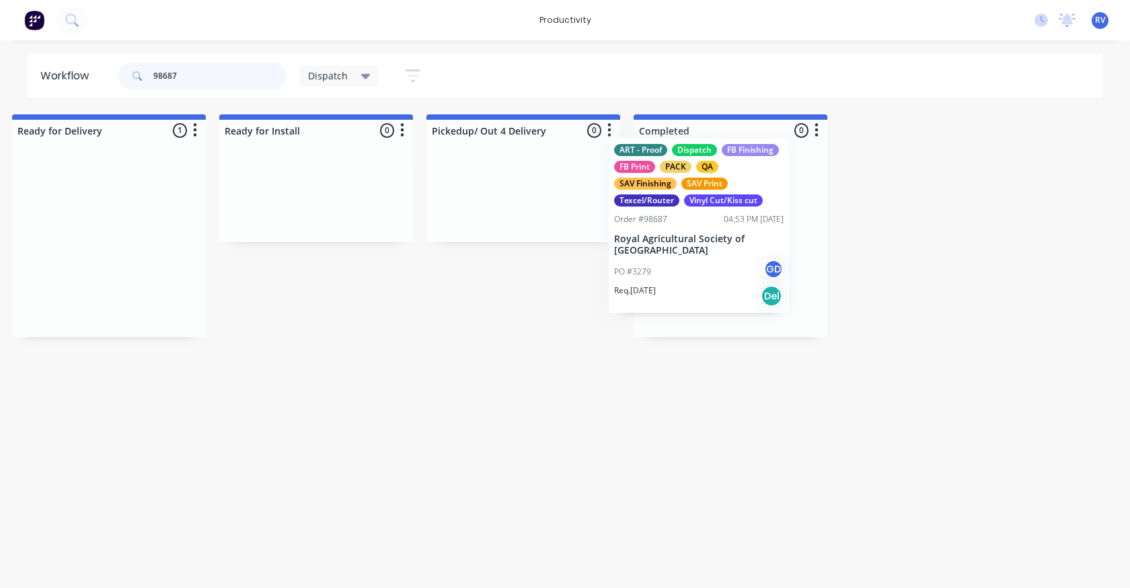
drag, startPoint x: 490, startPoint y: 295, endPoint x: 670, endPoint y: 280, distance: 180.2
click at [670, 280] on div "Submitted 0 Sort By Created date Required date Order number Customer name Most …" at bounding box center [1107, 225] width 5169 height 223
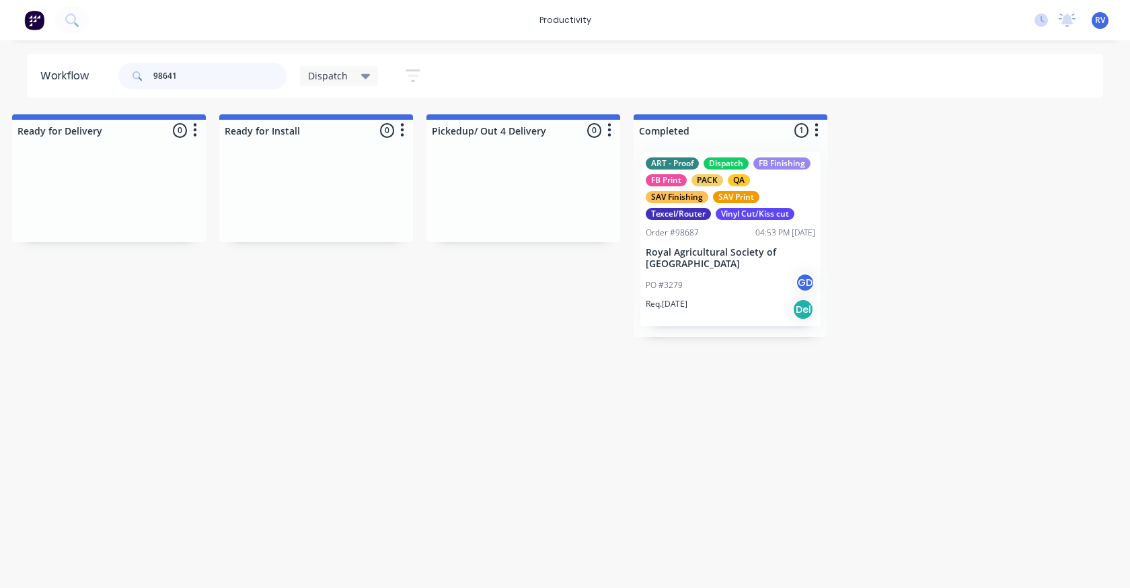
scroll to position [0, 0]
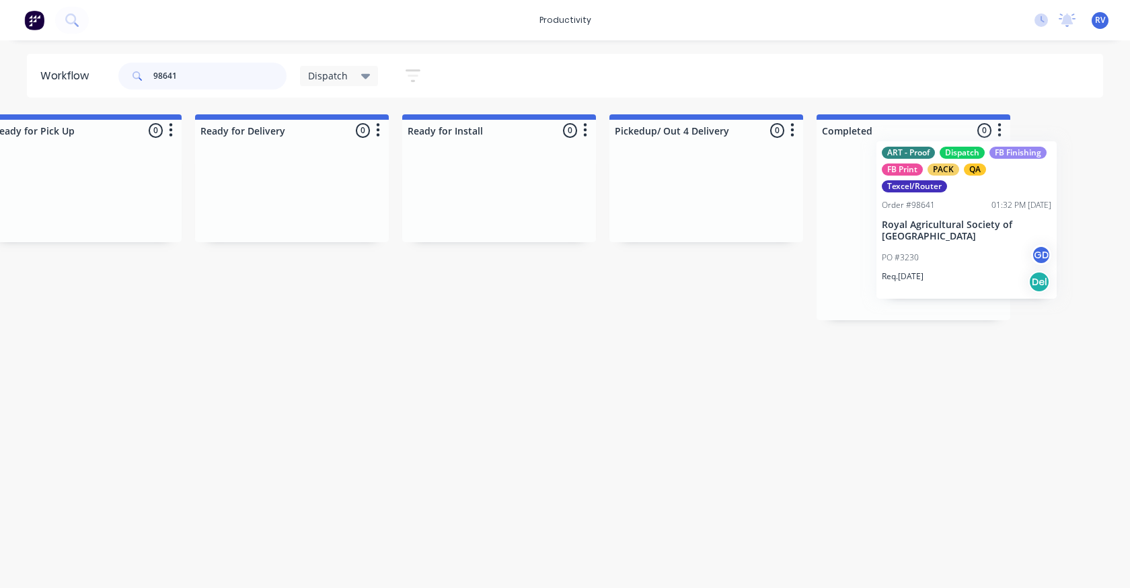
drag, startPoint x: 931, startPoint y: 251, endPoint x: 734, endPoint y: 194, distance: 205.2
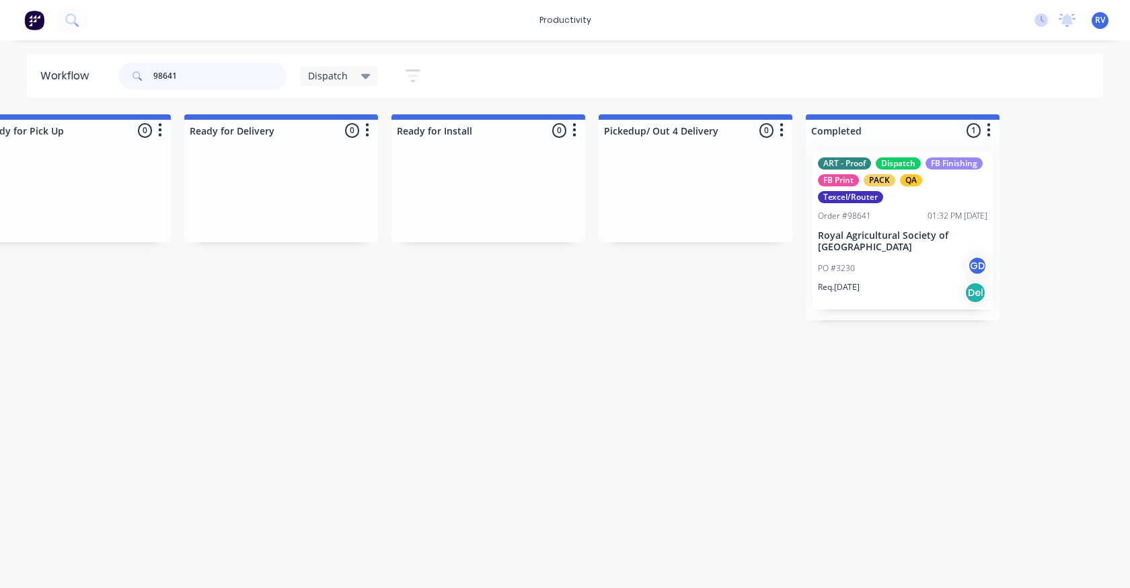
type input "98641"
drag, startPoint x: 343, startPoint y: 77, endPoint x: 342, endPoint y: 87, distance: 10.2
click at [342, 77] on span "Dispatch" at bounding box center [328, 76] width 40 height 14
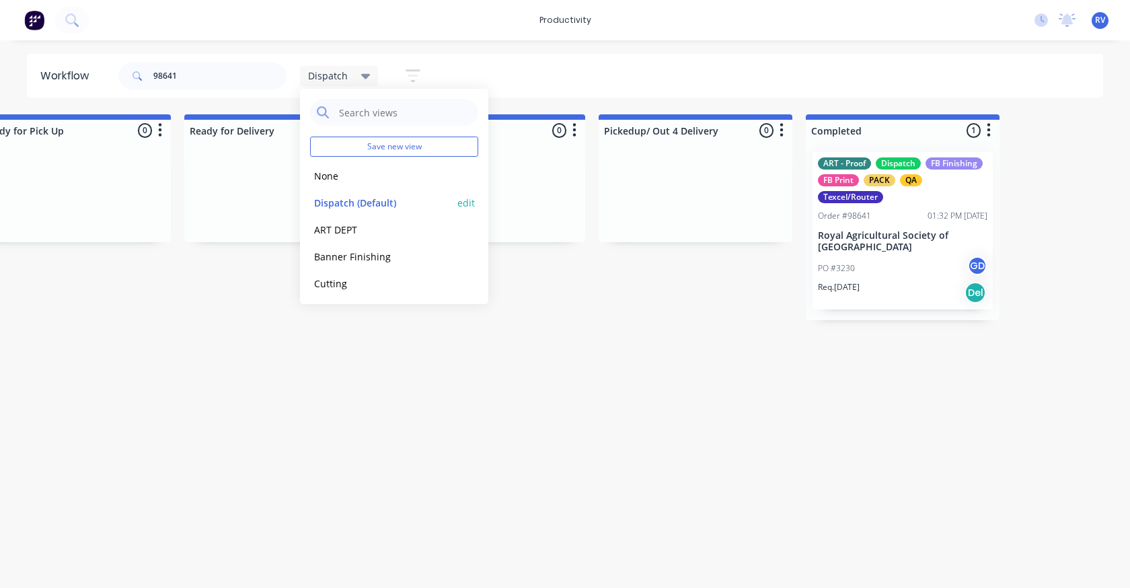
click at [335, 197] on button "Dispatch (Default)" at bounding box center [381, 202] width 143 height 15
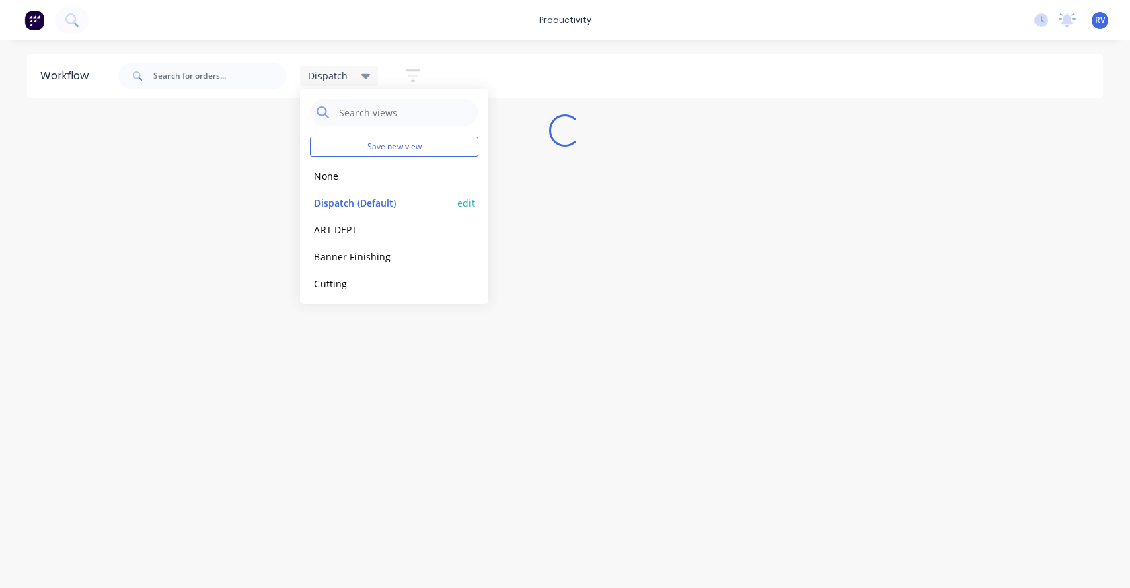
scroll to position [0, 0]
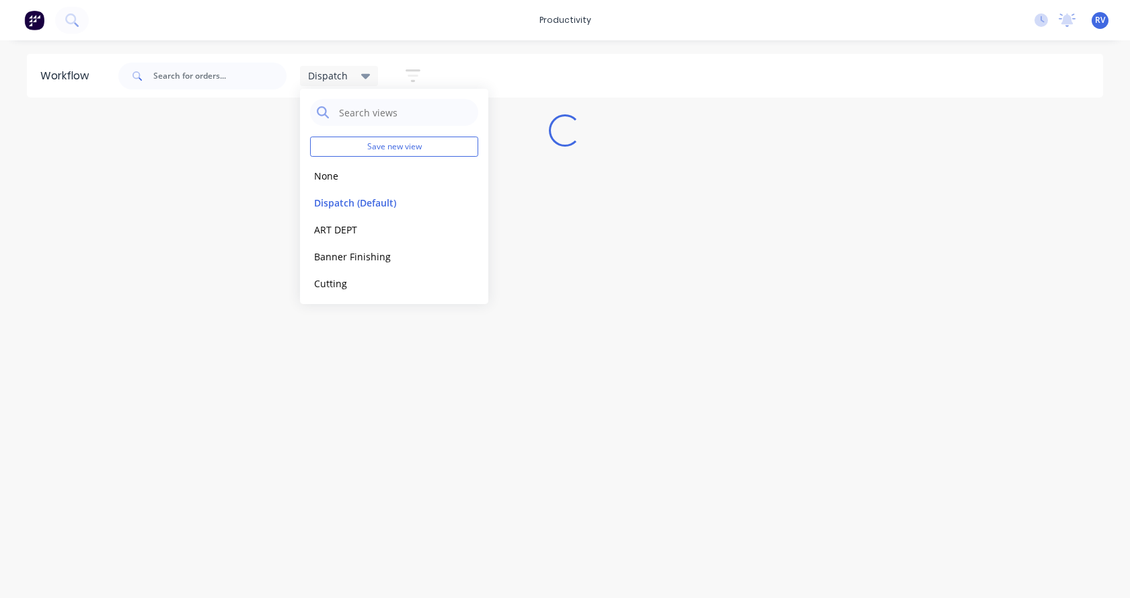
drag, startPoint x: 254, startPoint y: 323, endPoint x: 232, endPoint y: 291, distance: 38.8
click at [248, 320] on div "Workflow Dispatch Save new view None edit Dispatch (Default) edit ART DEPT edit…" at bounding box center [565, 312] width 1130 height 517
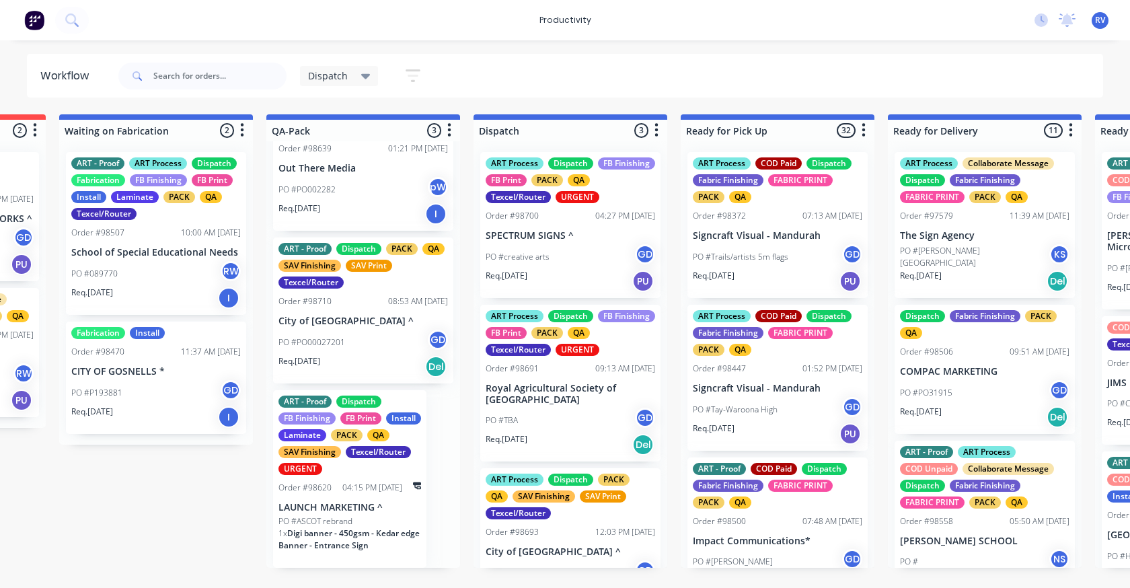
scroll to position [85, 0]
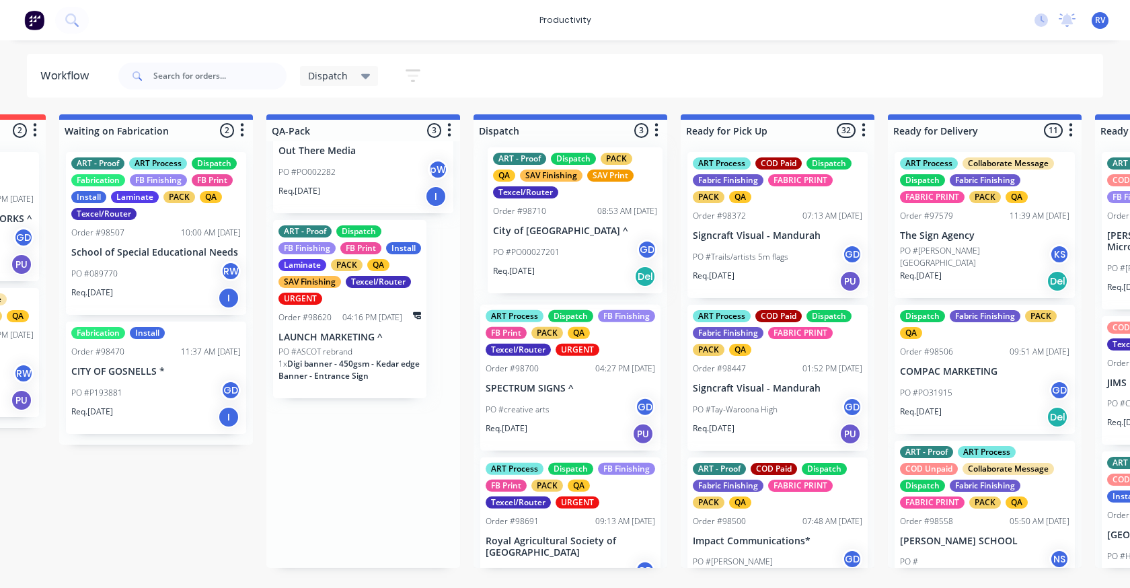
drag, startPoint x: 356, startPoint y: 351, endPoint x: 574, endPoint y: 260, distance: 236.1
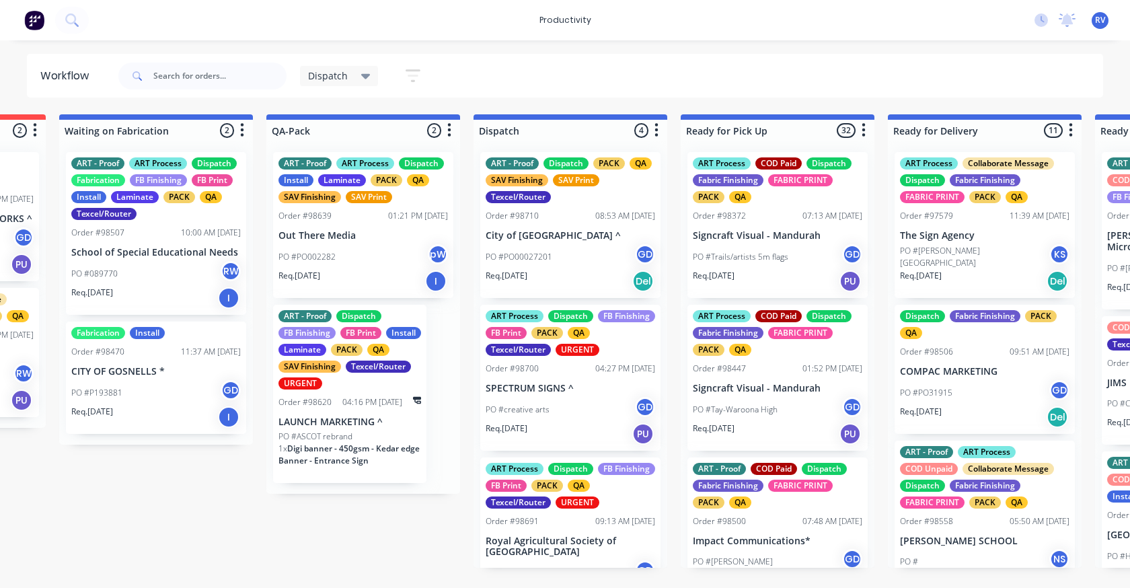
scroll to position [200, 0]
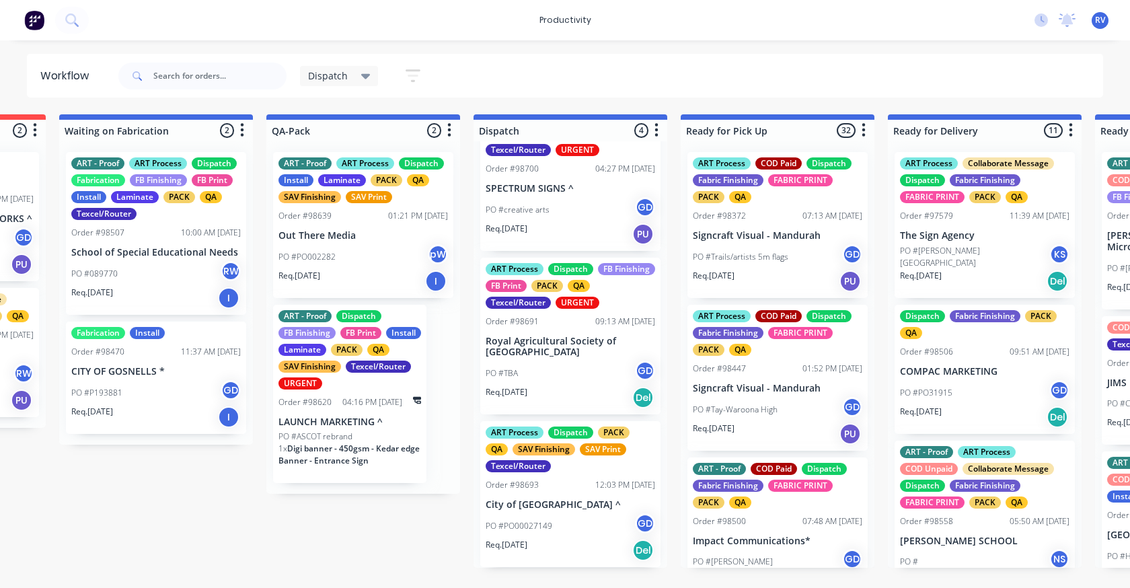
click at [368, 445] on span "Digi banner - 450gsm - Kedar edge Banner - Entrance Sign" at bounding box center [348, 455] width 141 height 24
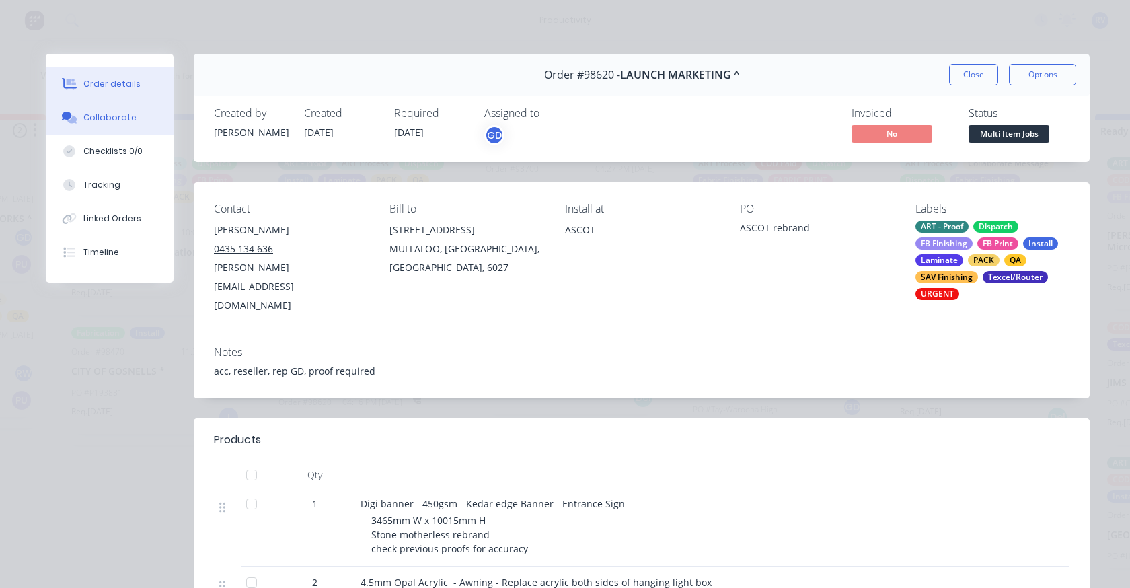
click at [84, 124] on button "Collaborate" at bounding box center [110, 118] width 128 height 34
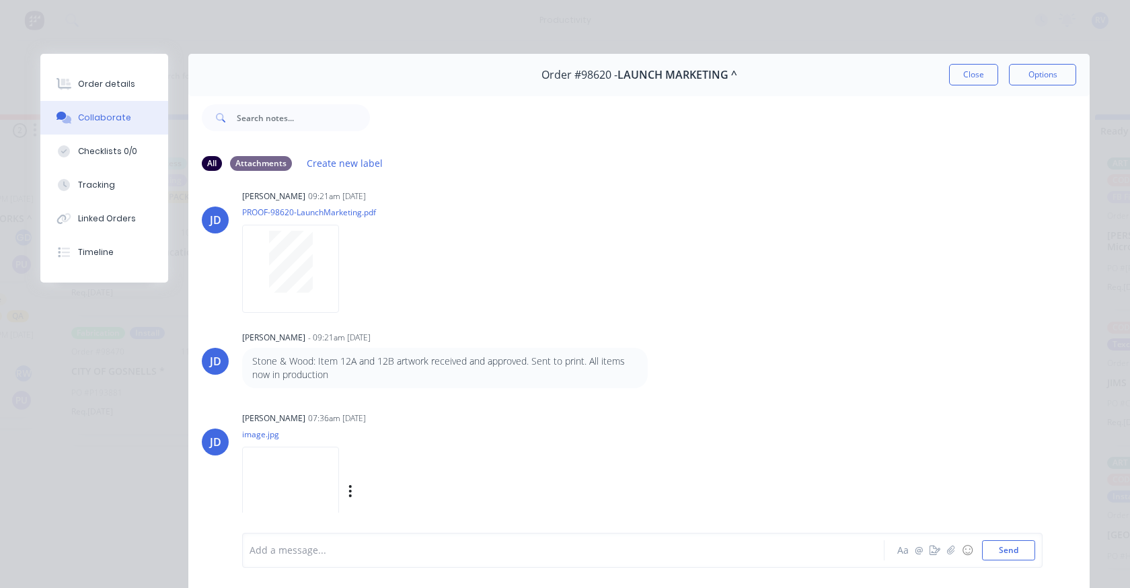
scroll to position [67, 0]
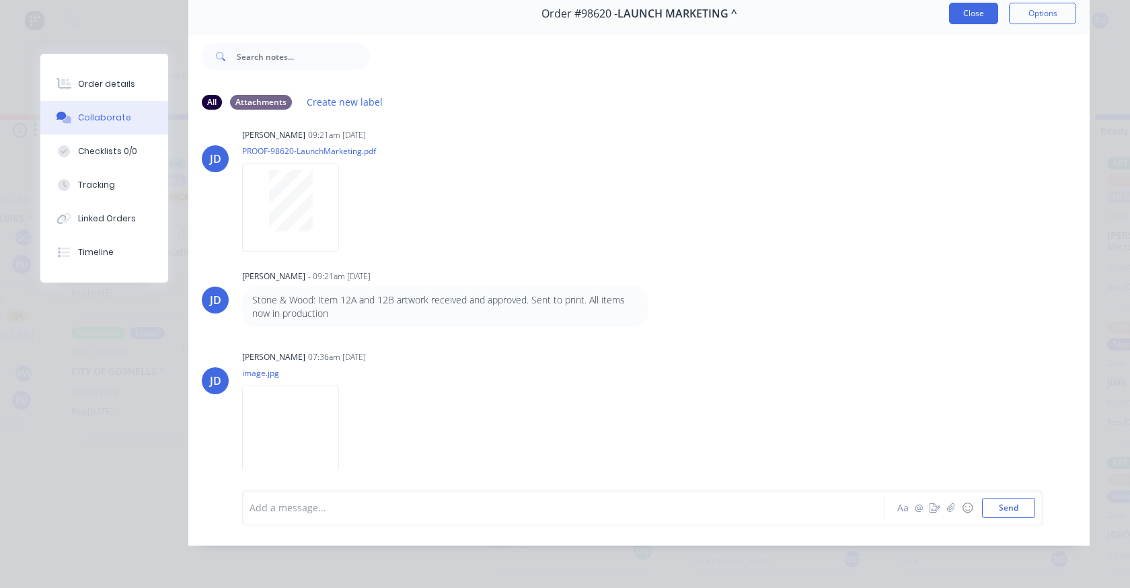
click at [965, 3] on button "Close" at bounding box center [973, 14] width 49 height 22
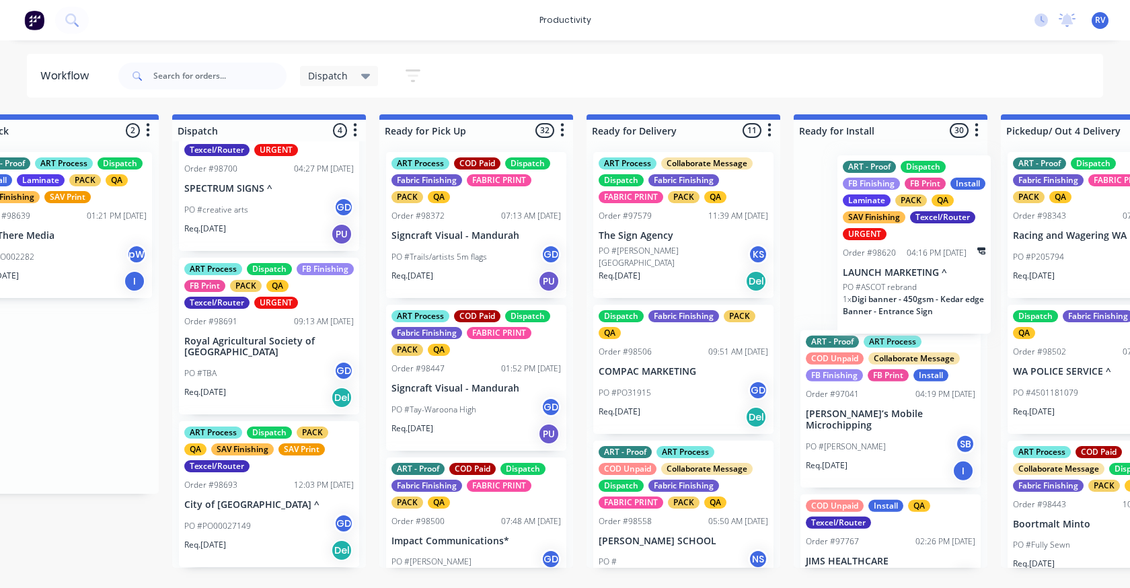
scroll to position [0, 919]
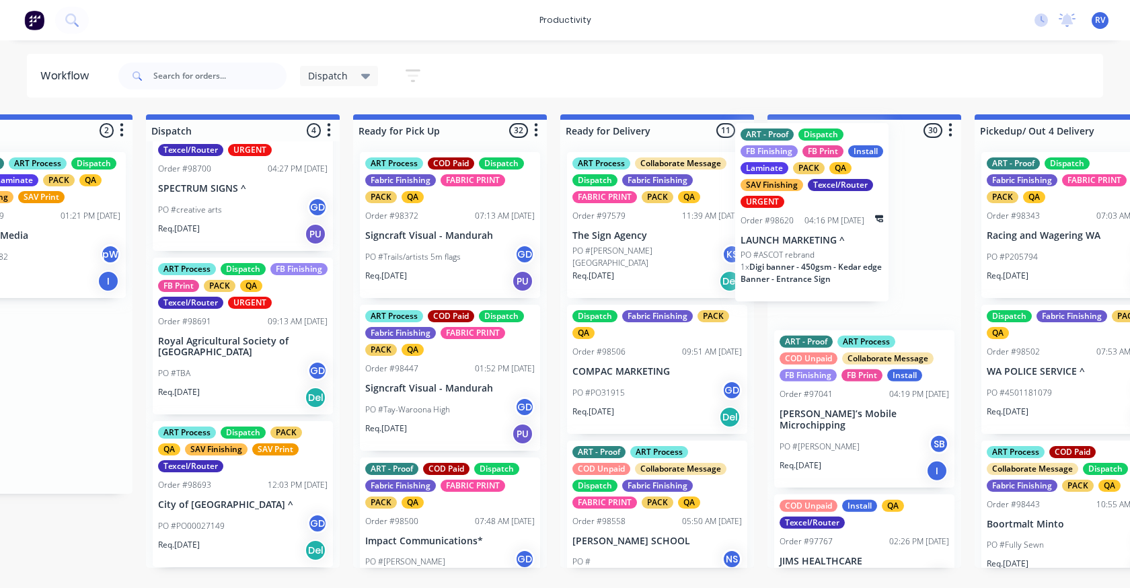
drag, startPoint x: 340, startPoint y: 422, endPoint x: 809, endPoint y: 237, distance: 504.6
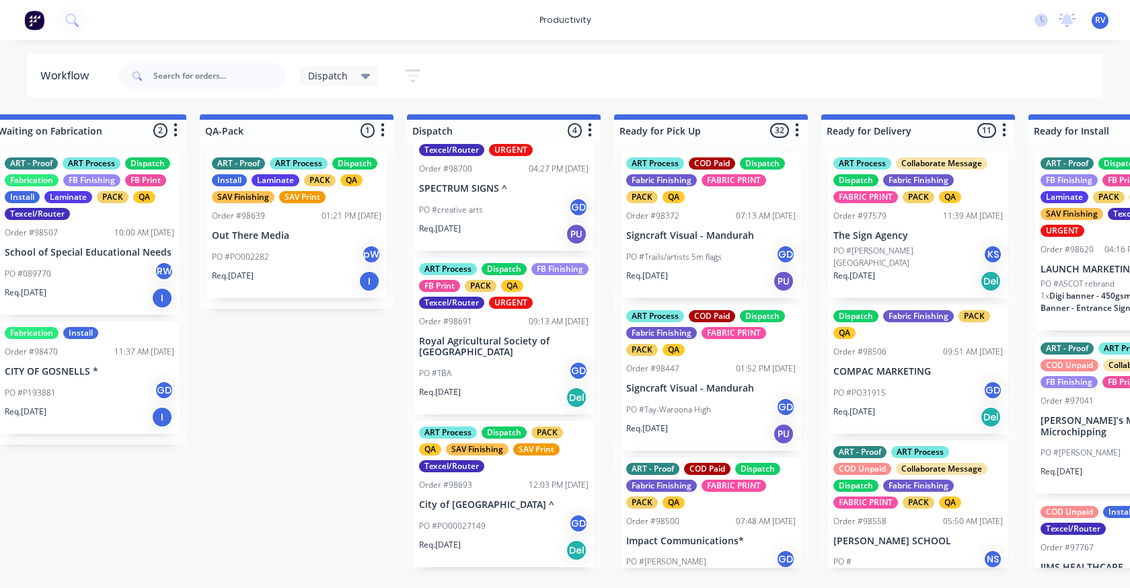
scroll to position [0, 0]
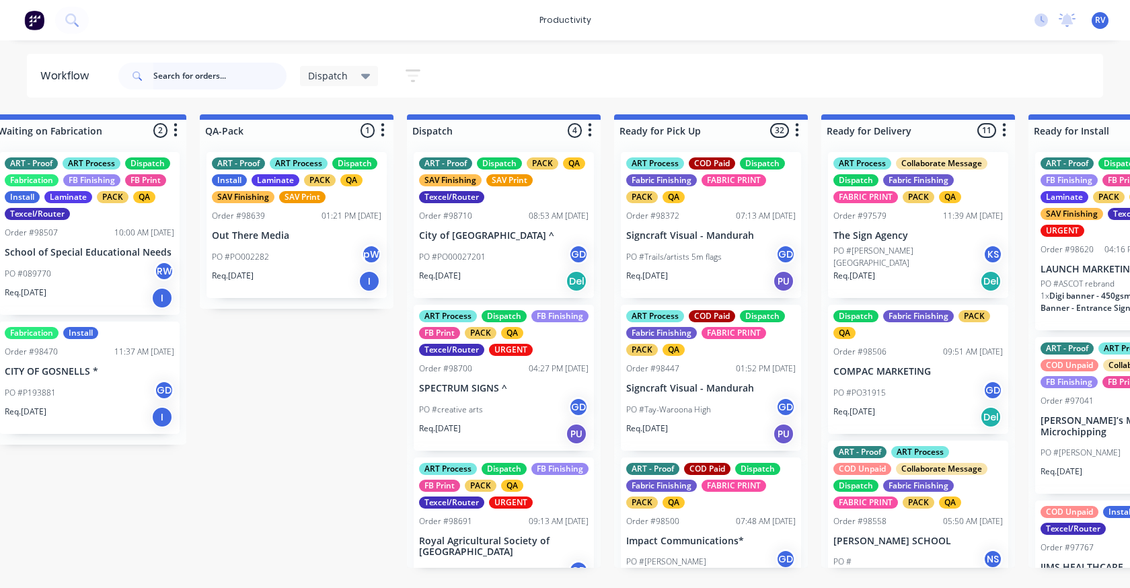
click at [232, 73] on input "text" at bounding box center [219, 76] width 133 height 27
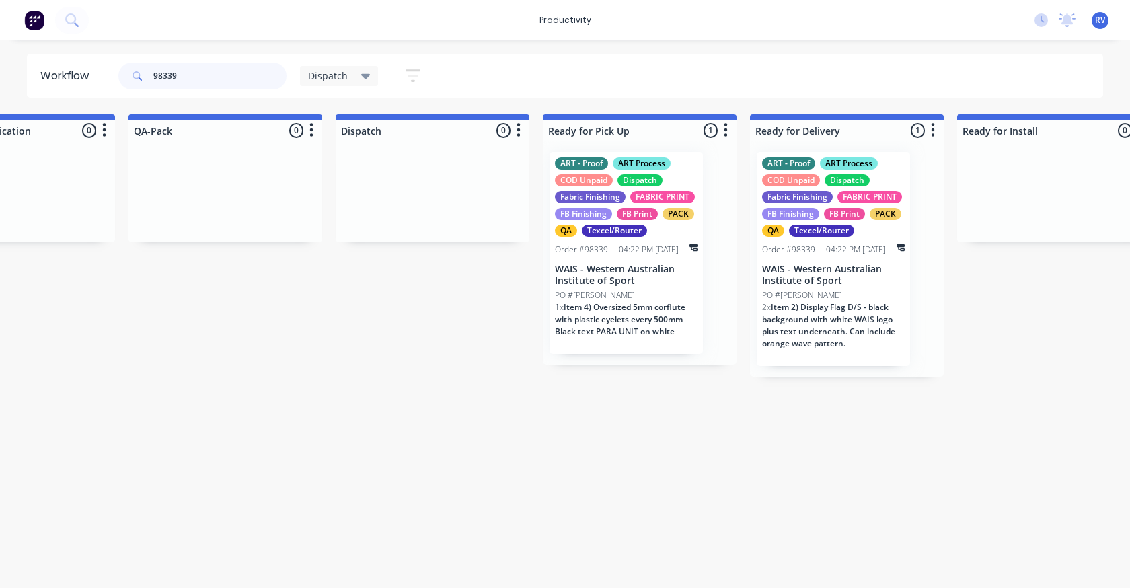
scroll to position [0, 830]
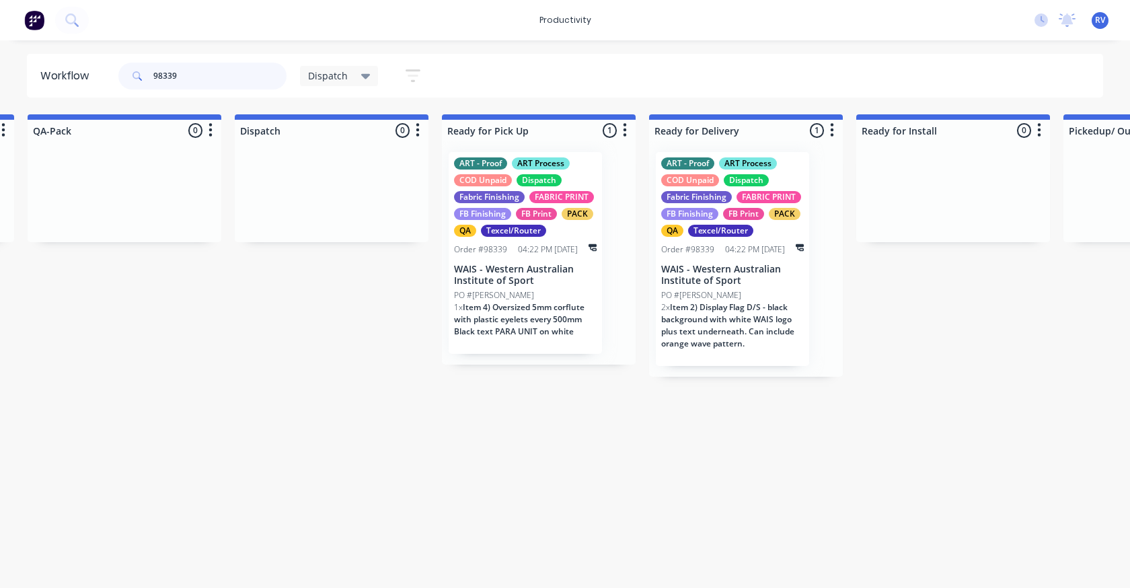
type input "98339"
click at [334, 71] on span "Dispatch" at bounding box center [328, 76] width 40 height 14
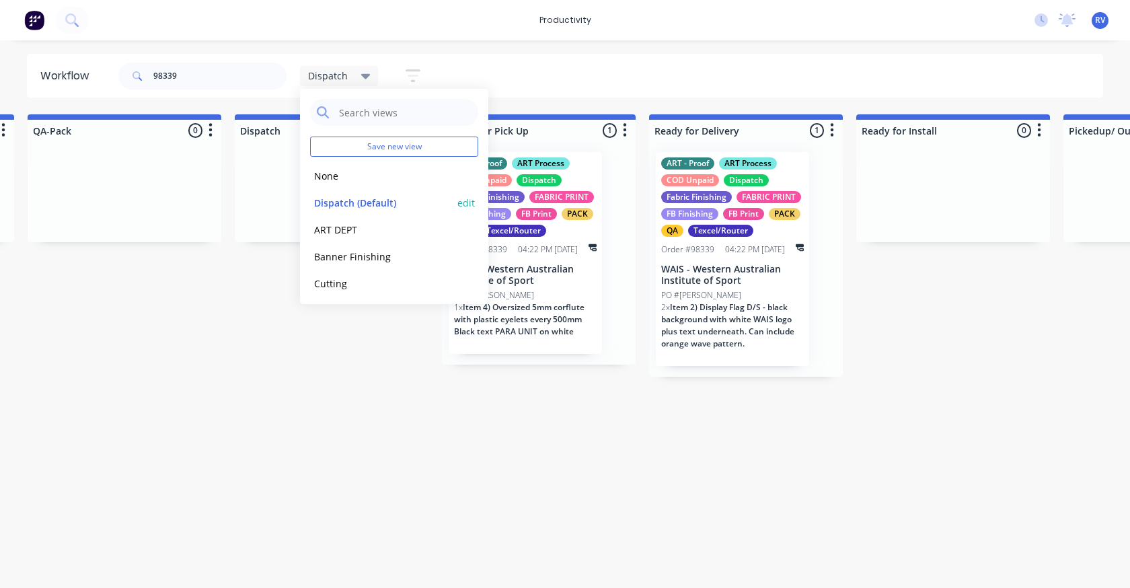
drag, startPoint x: 349, startPoint y: 200, endPoint x: 340, endPoint y: 193, distance: 11.0
click at [349, 198] on button "Dispatch (Default)" at bounding box center [381, 202] width 143 height 15
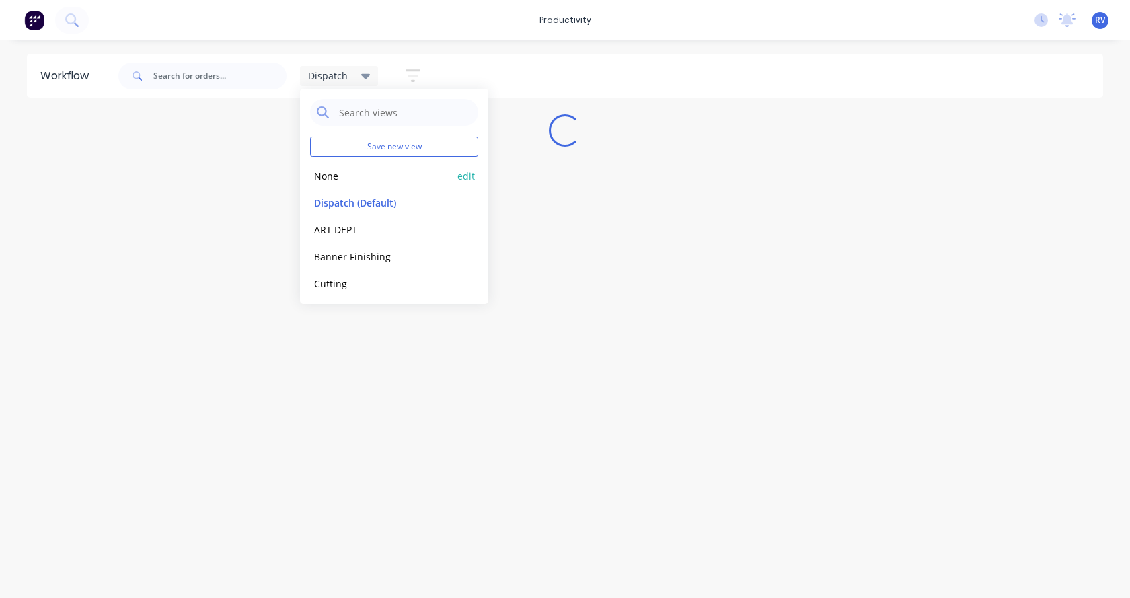
drag, startPoint x: 308, startPoint y: 189, endPoint x: 311, endPoint y: 181, distance: 8.5
click at [310, 184] on div "Save new view None edit Dispatch (Default) edit ART DEPT edit Banner Finishing …" at bounding box center [394, 196] width 188 height 215
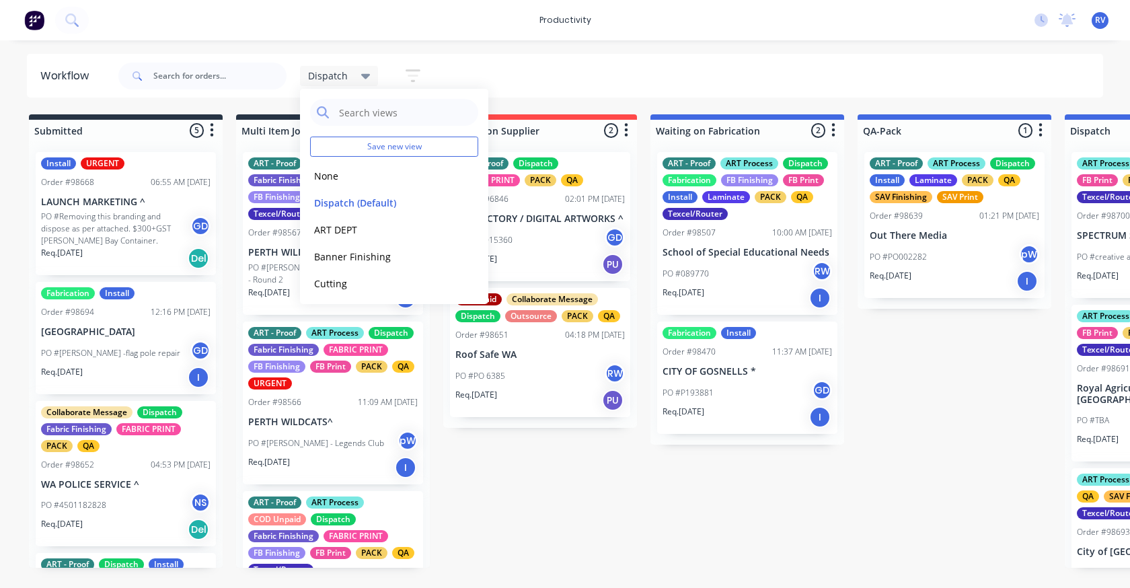
click at [641, 69] on div "Dispatch Save new view None edit Dispatch (Default) edit ART DEPT edit Banner F…" at bounding box center [610, 76] width 988 height 40
